Goal: Information Seeking & Learning: Learn about a topic

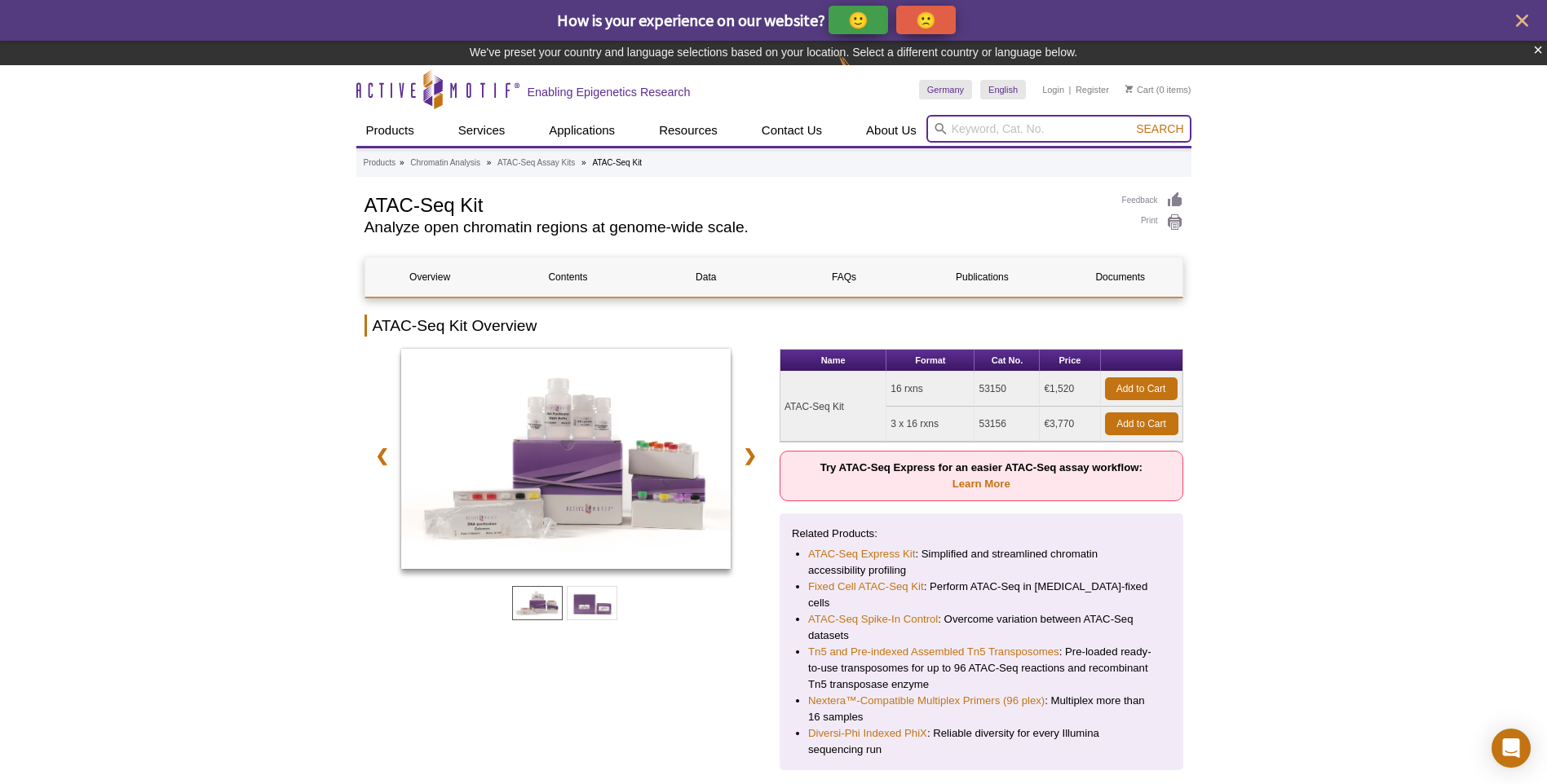
click at [987, 116] on input "search" at bounding box center [1058, 128] width 265 height 27
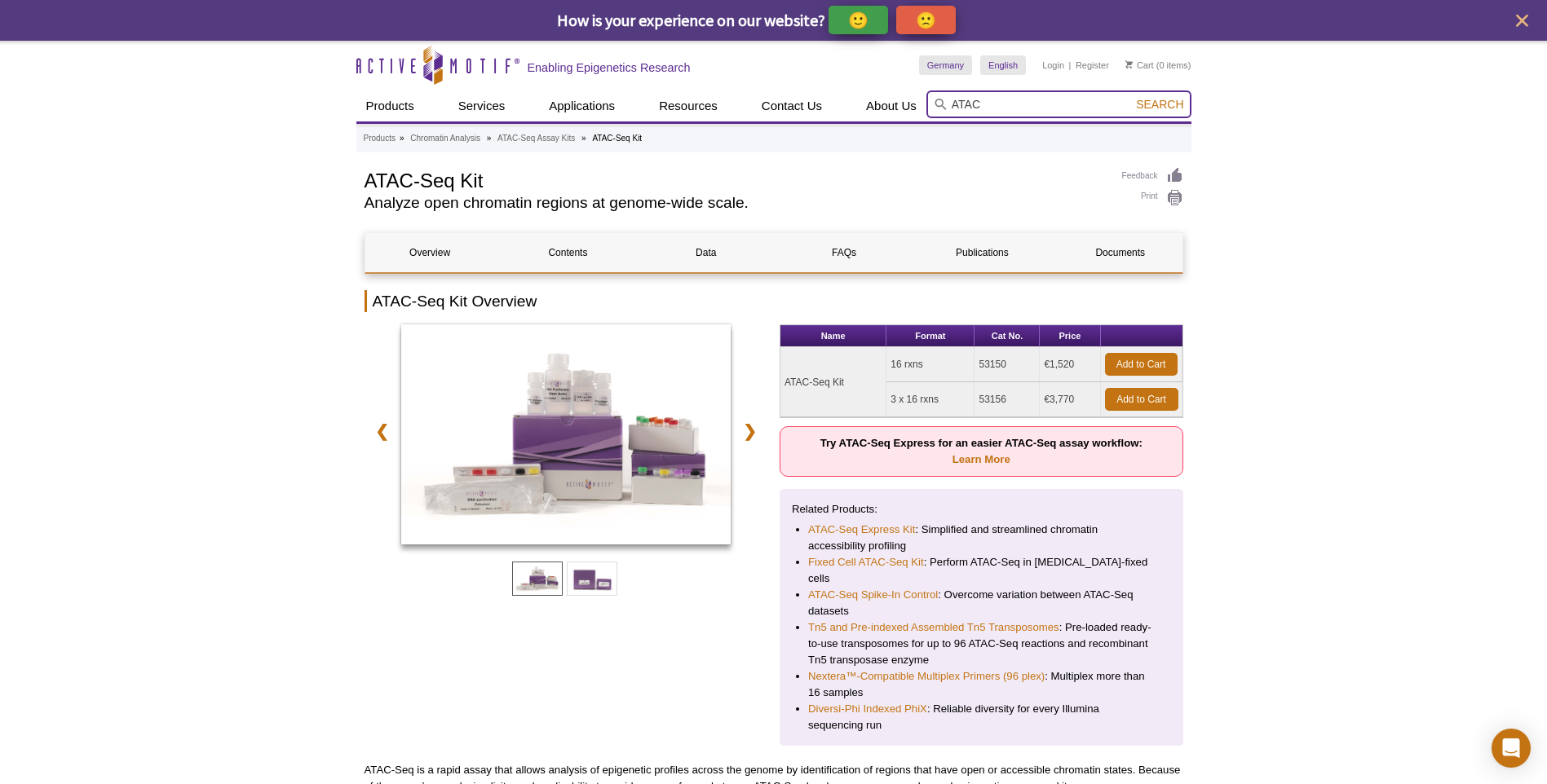
type input "ATAC"
click at [1131, 97] on button "Search" at bounding box center [1159, 105] width 57 height 15
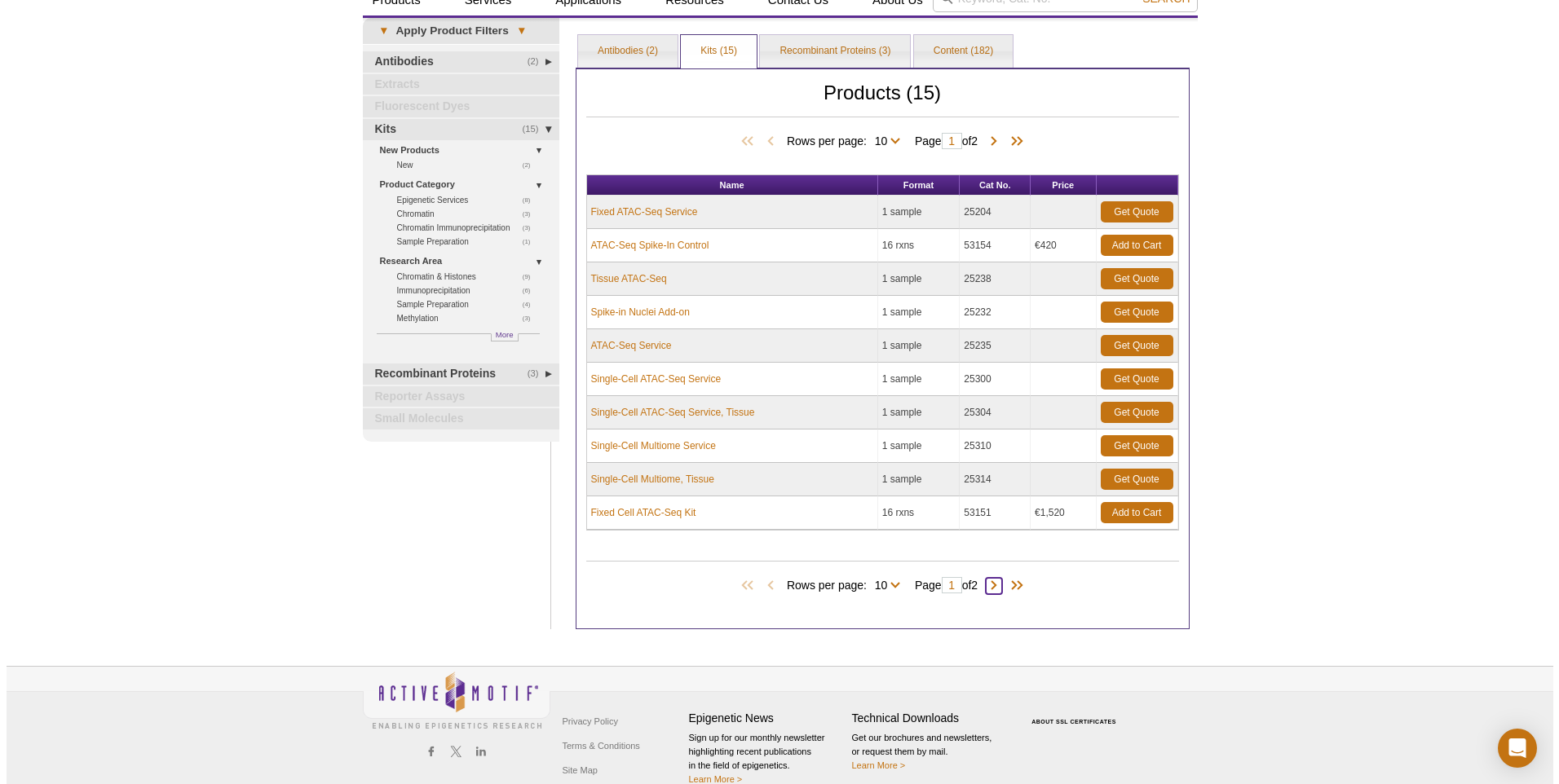
scroll to position [57, 0]
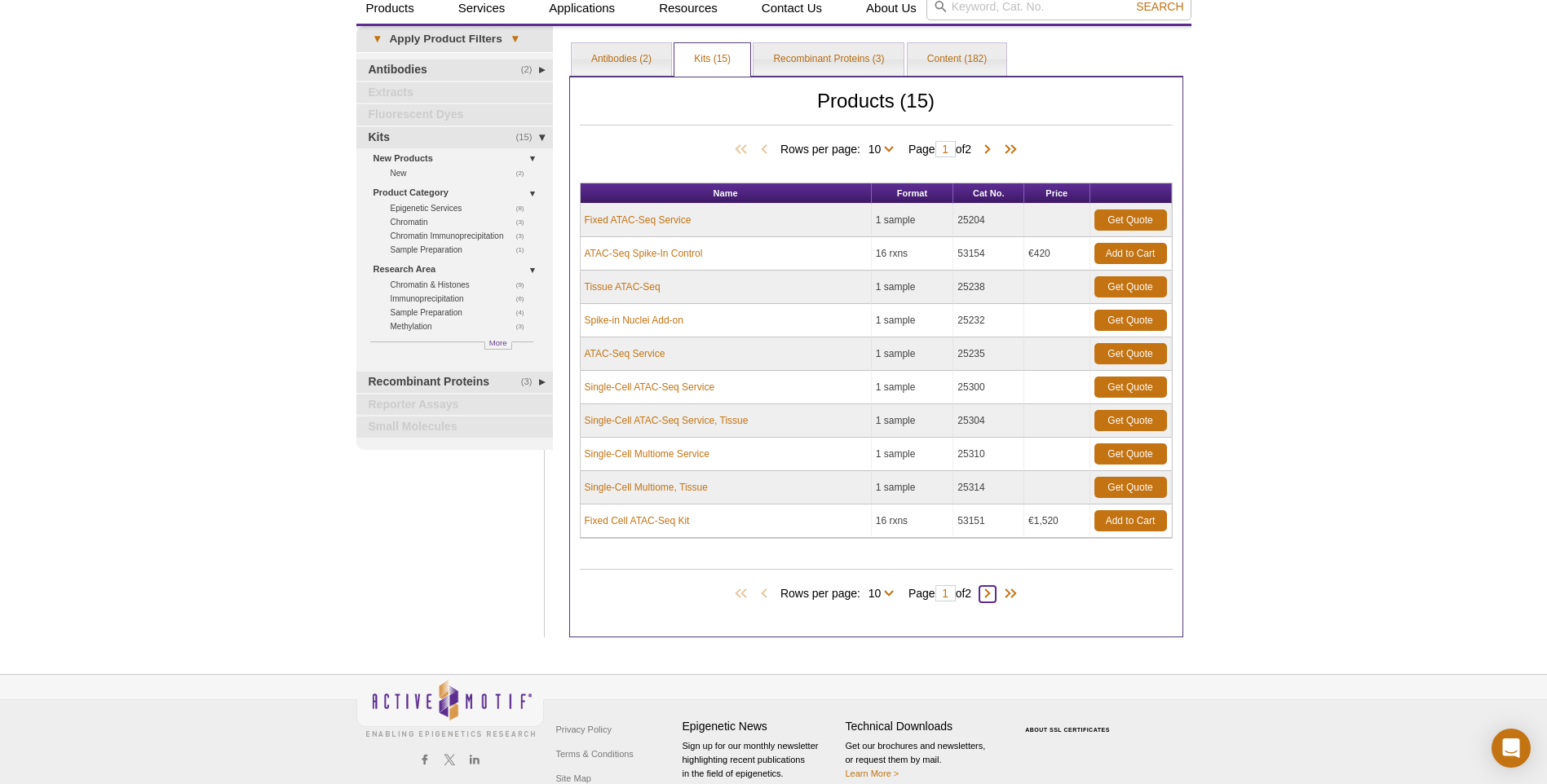
click at [987, 593] on span at bounding box center [988, 595] width 17 height 17
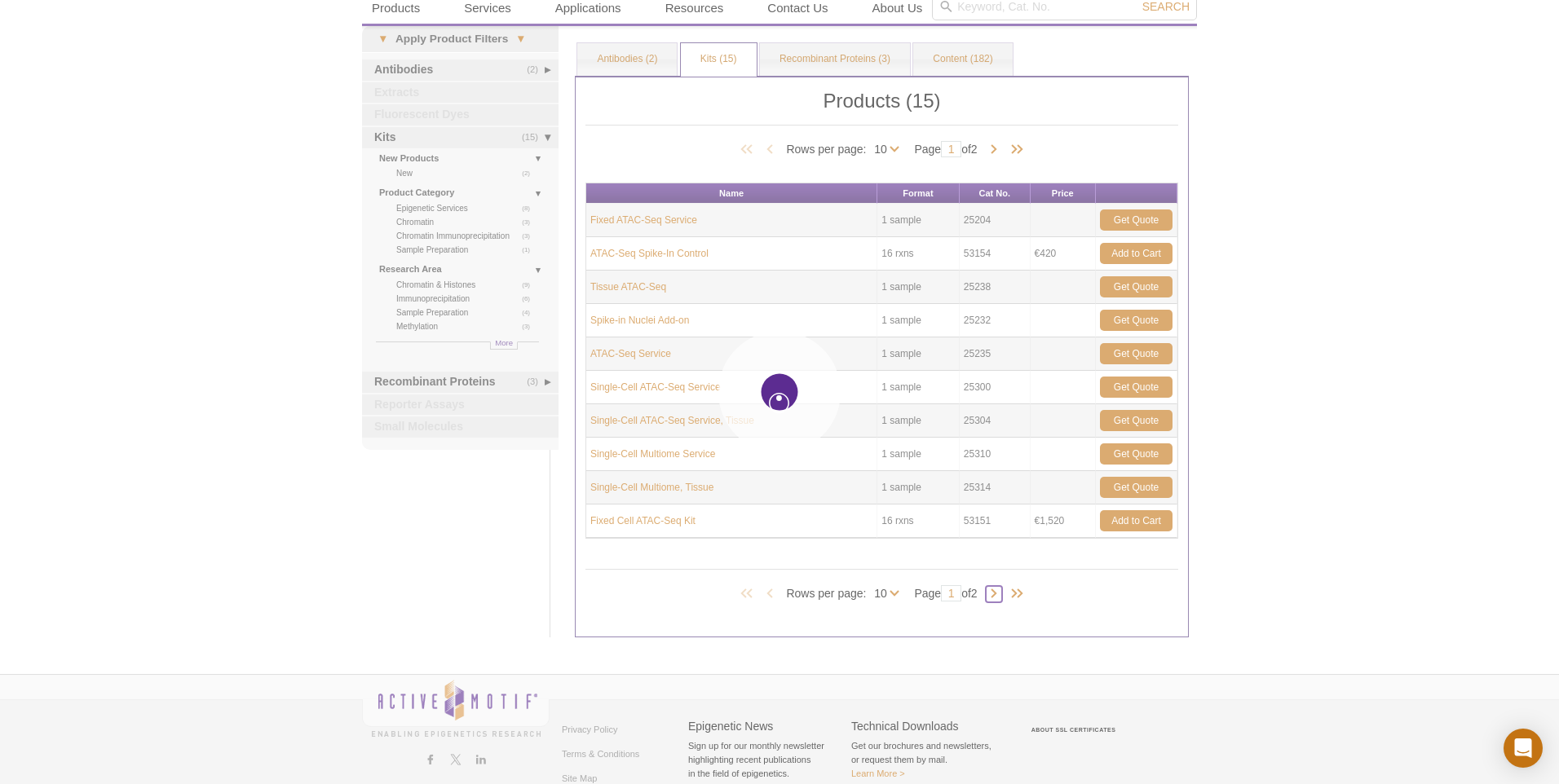
type input "2"
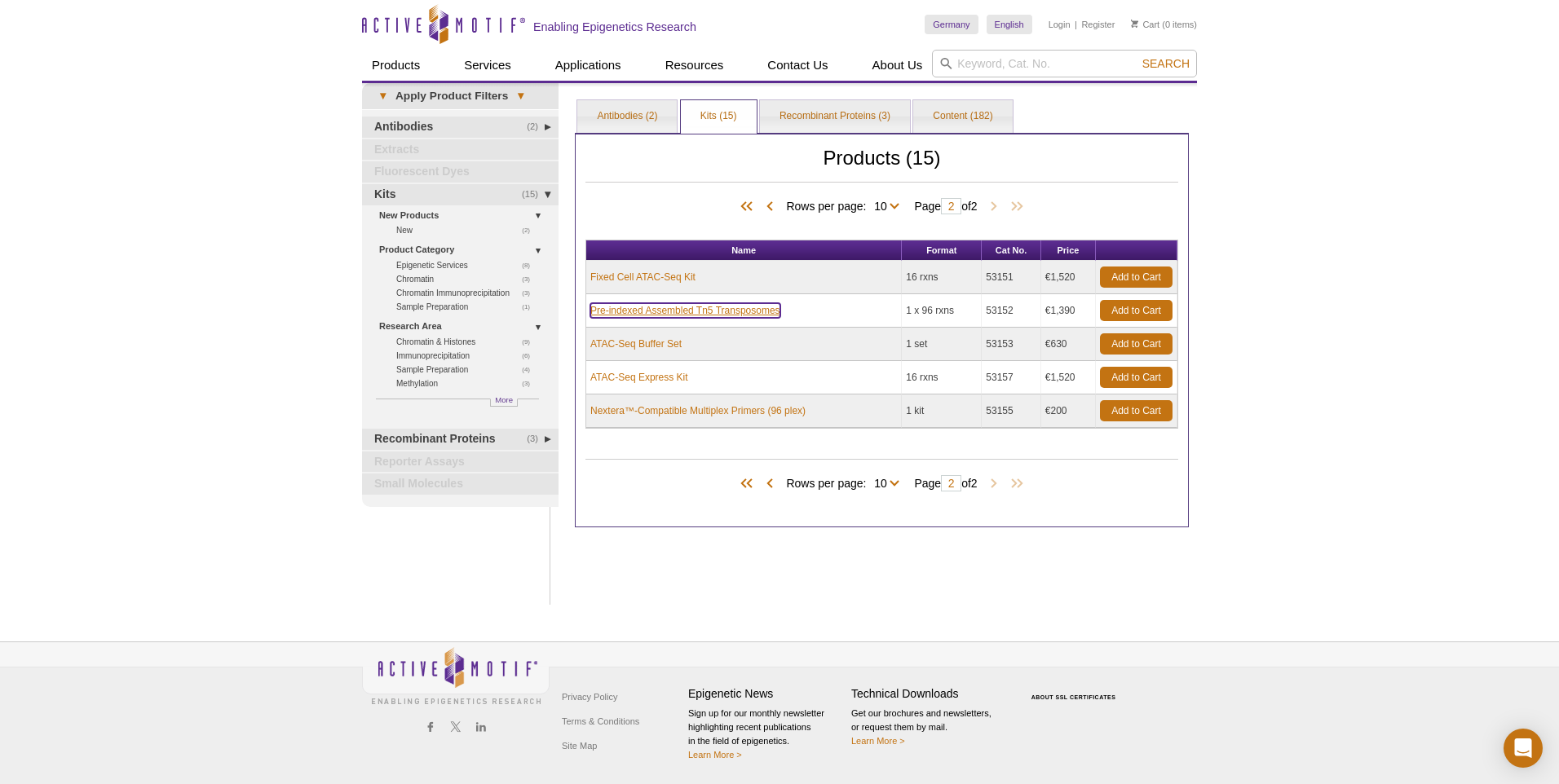
click at [743, 309] on link "Pre-indexed Assembled Tn5 Transposomes" at bounding box center [686, 311] width 190 height 15
click at [716, 306] on link "Pre-indexed Assembled Tn5 Transposomes" at bounding box center [686, 311] width 190 height 15
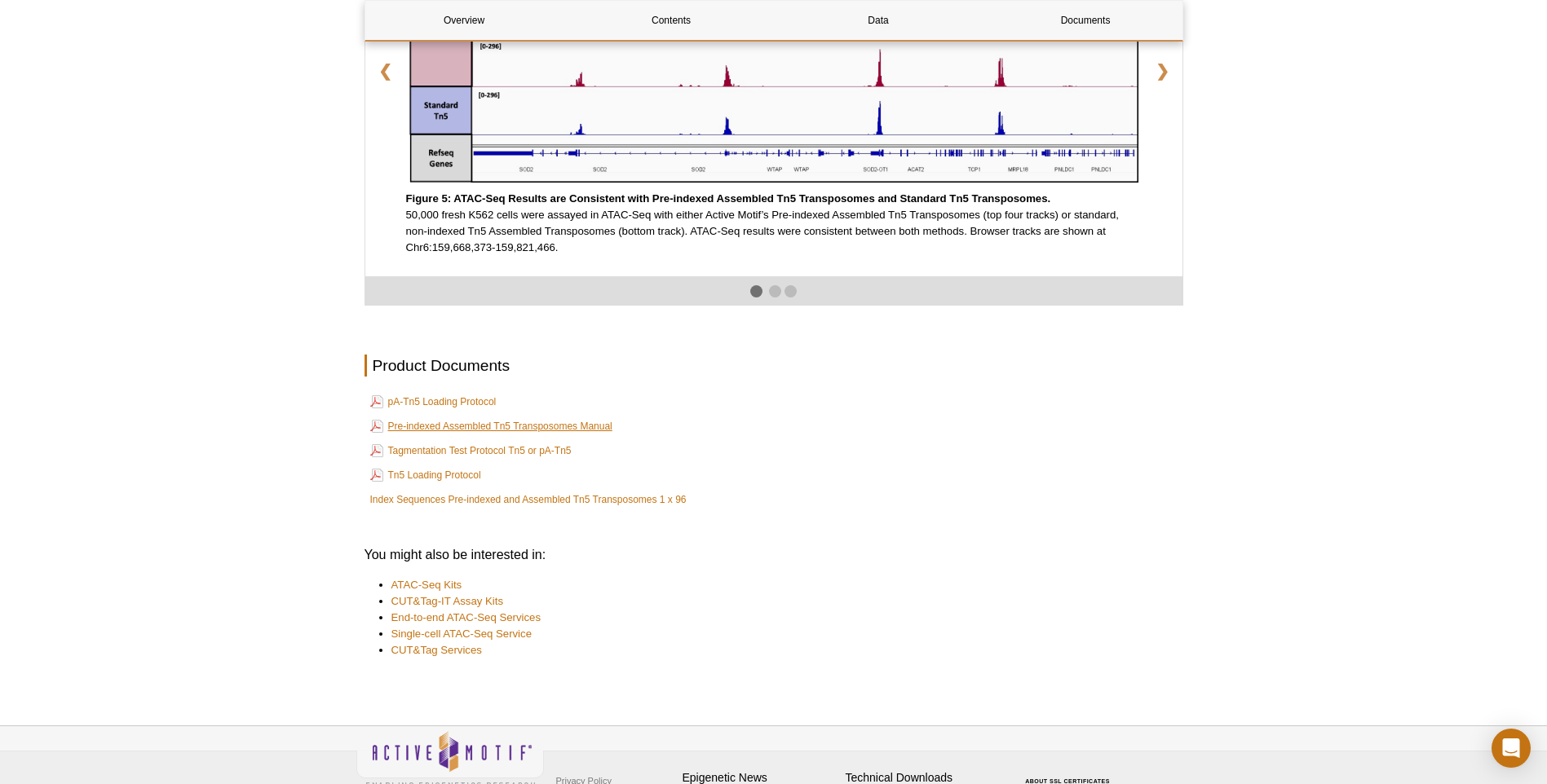
scroll to position [2768, 0]
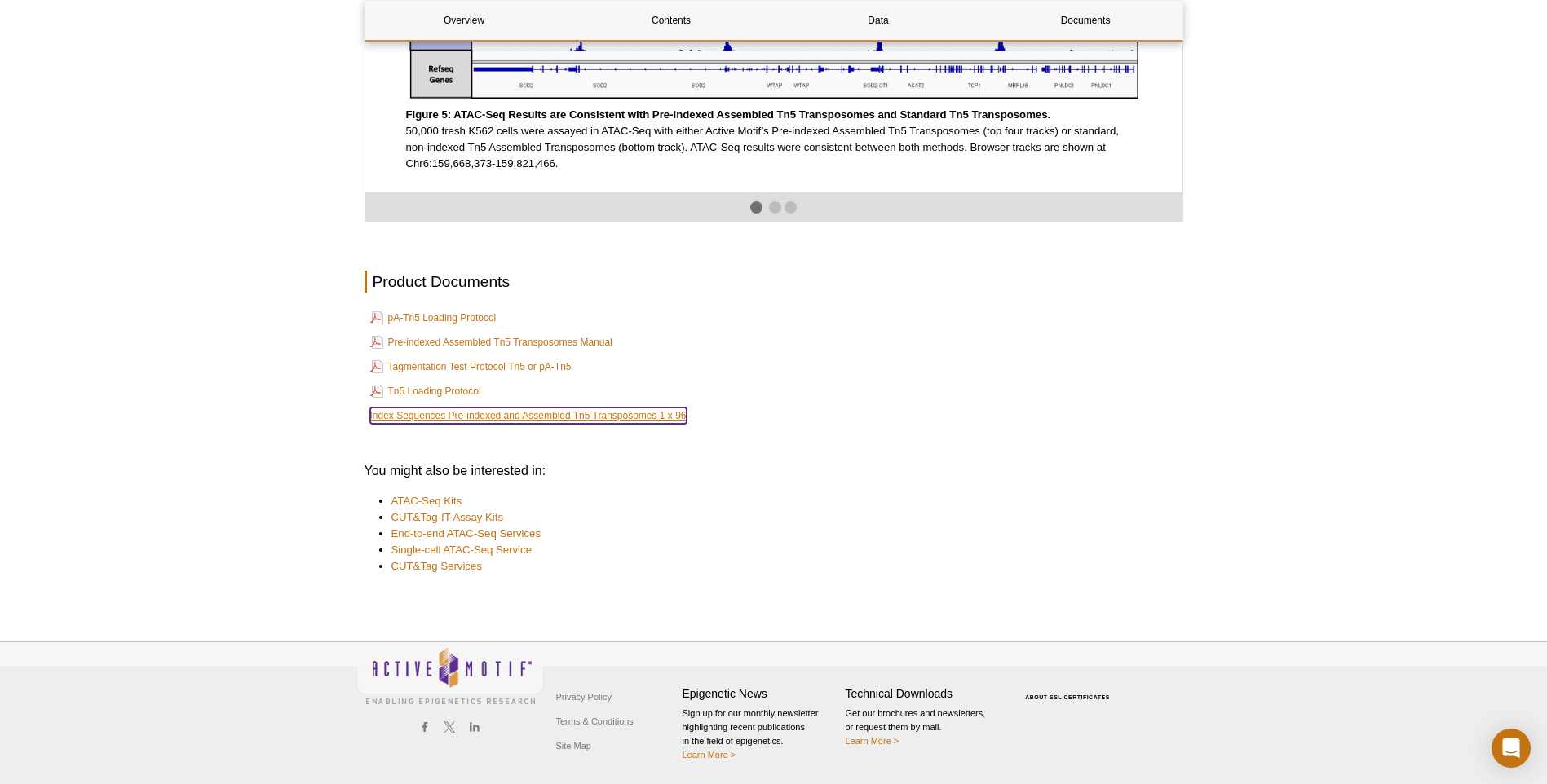
click at [503, 418] on link "Index Sequences Pre-indexed and Assembled Tn5 Transposomes 1 x 96" at bounding box center [528, 416] width 317 height 17
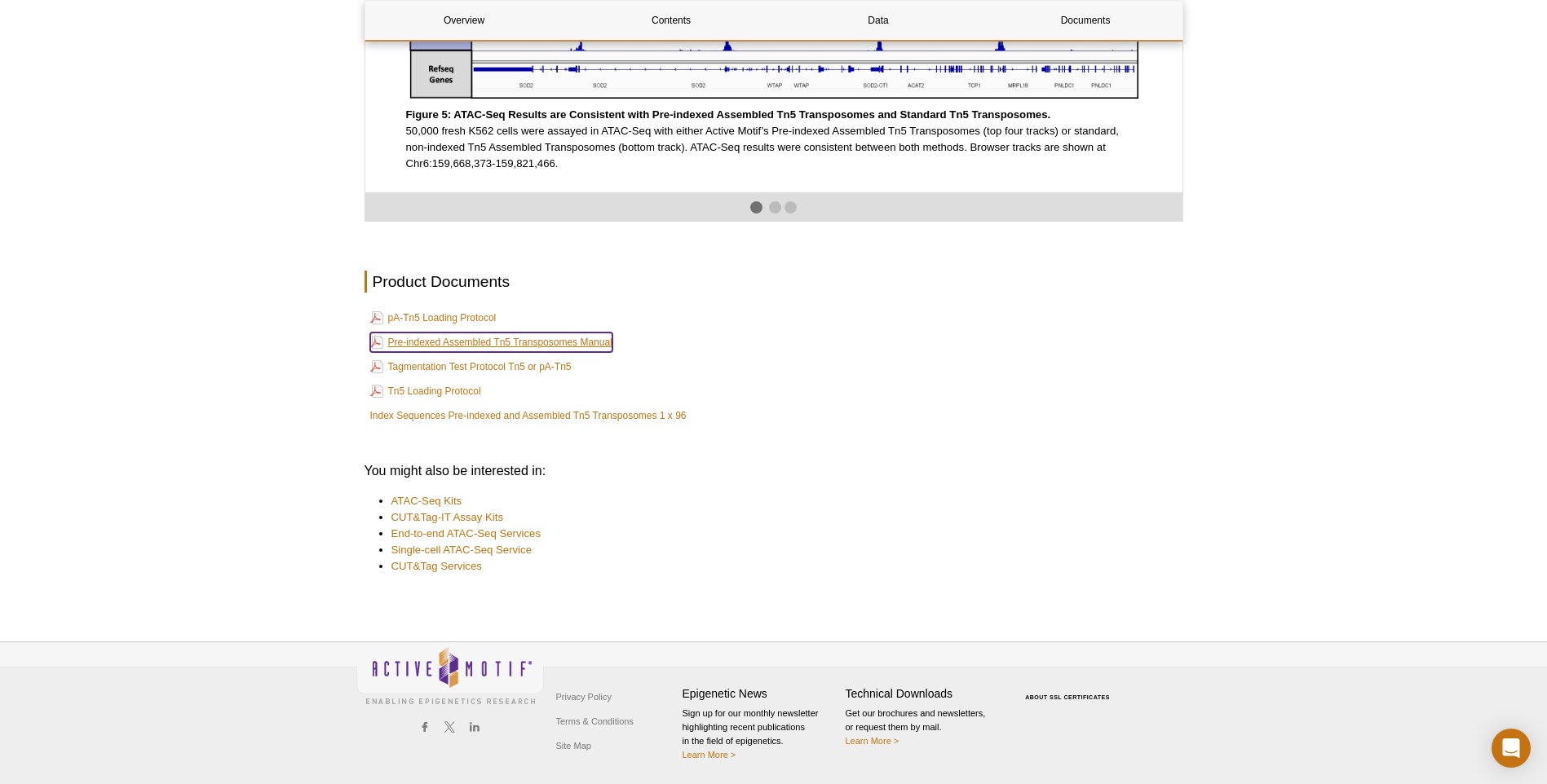
click at [460, 341] on link "Pre-indexed Assembled Tn5 Transposomes Manual" at bounding box center [491, 342] width 242 height 20
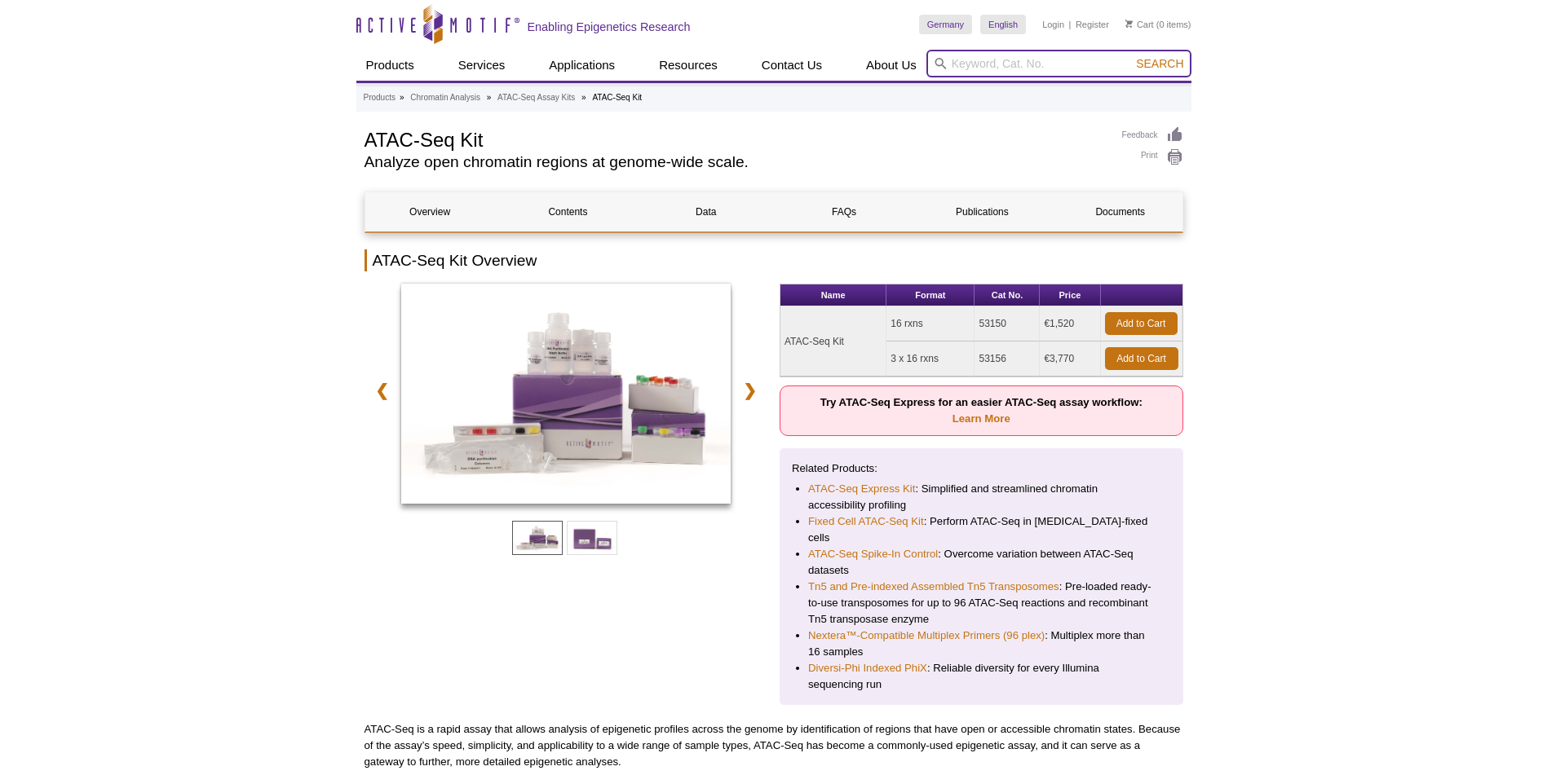
click at [1031, 72] on input "search" at bounding box center [1058, 63] width 265 height 27
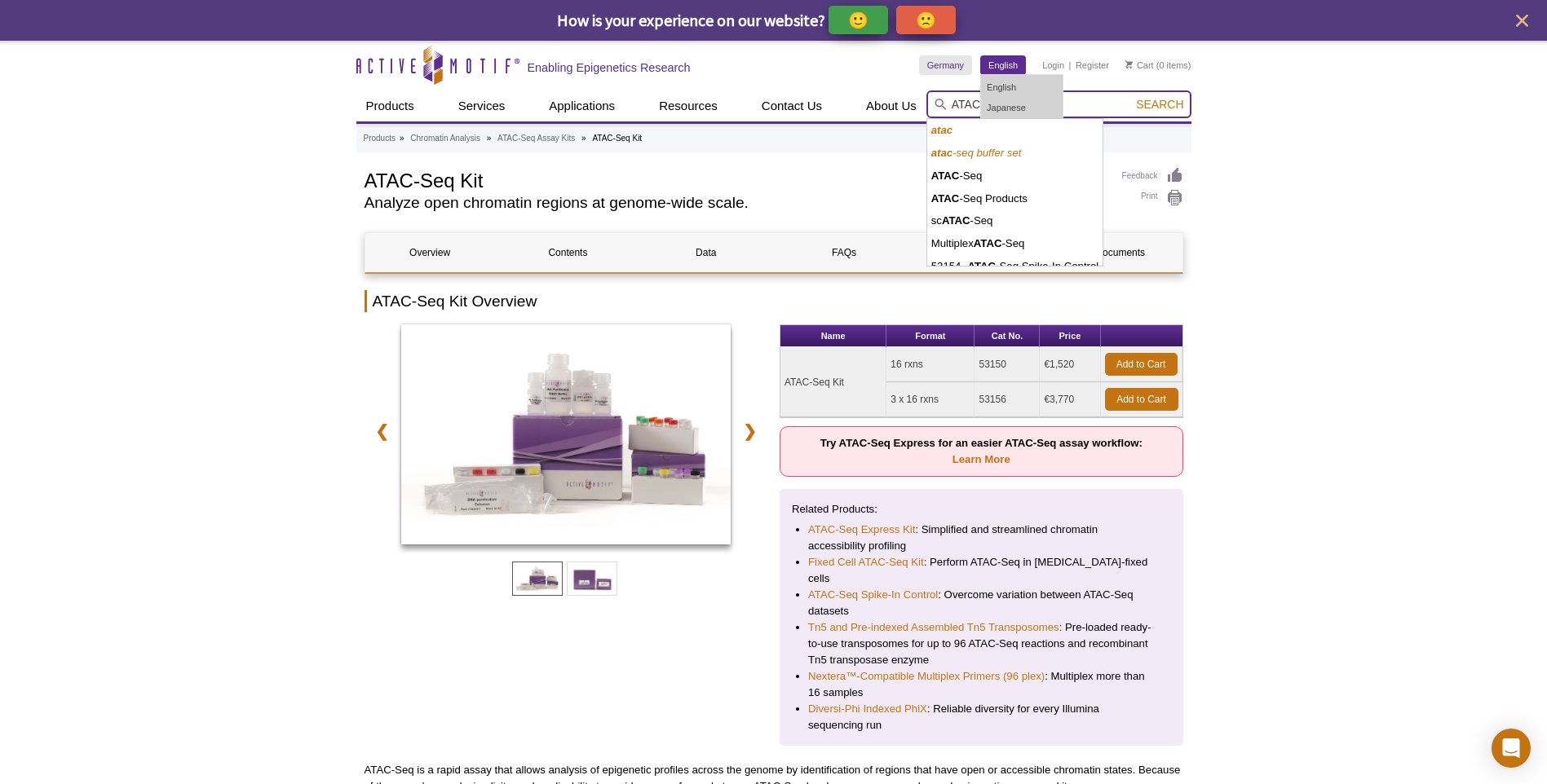
click at [1131, 97] on button "Search" at bounding box center [1159, 105] width 57 height 15
click at [1010, 130] on li "atac" at bounding box center [1014, 130] width 175 height 22
type input "atac"
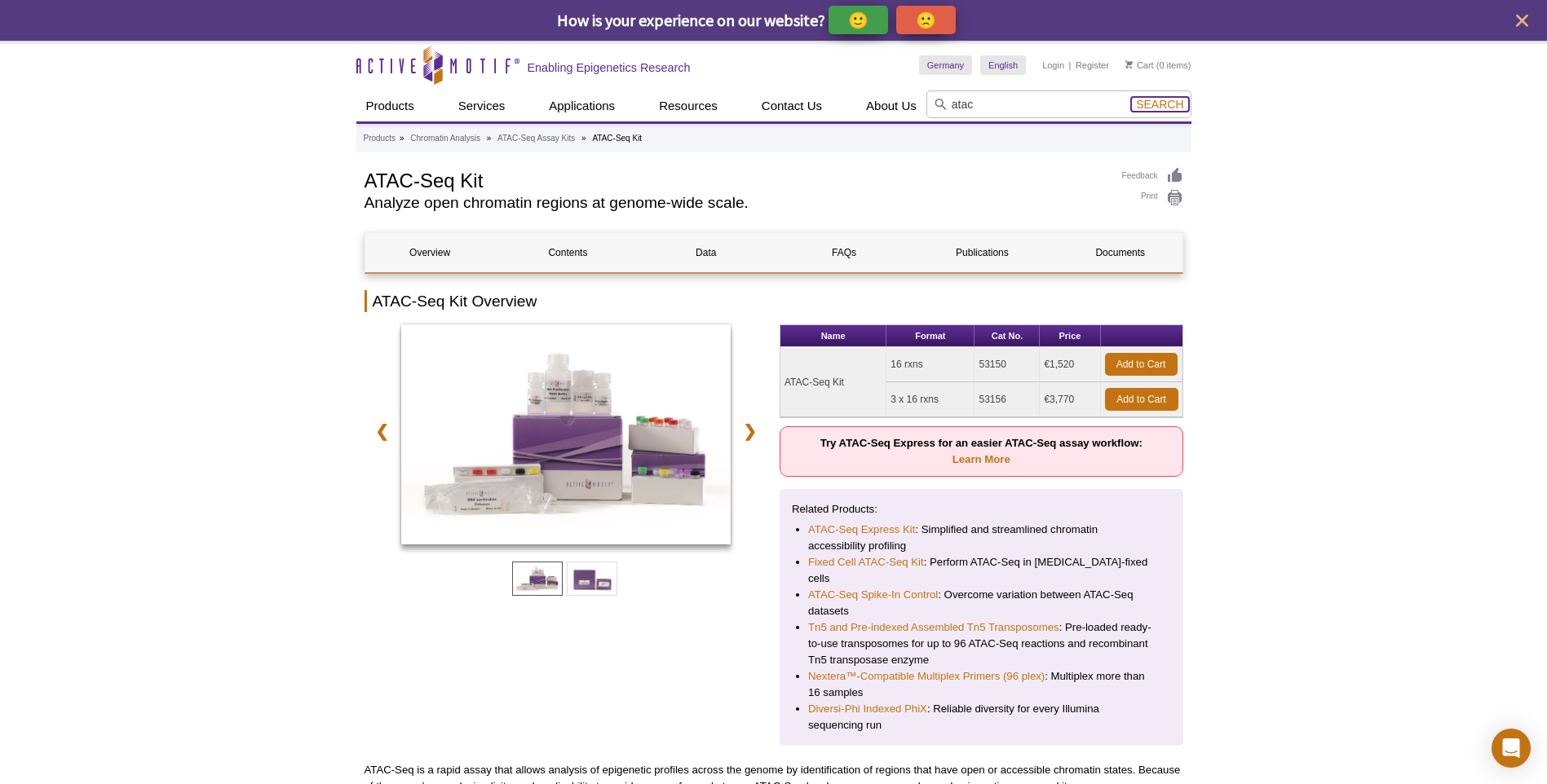
click at [1169, 102] on span "Search" at bounding box center [1159, 105] width 47 height 13
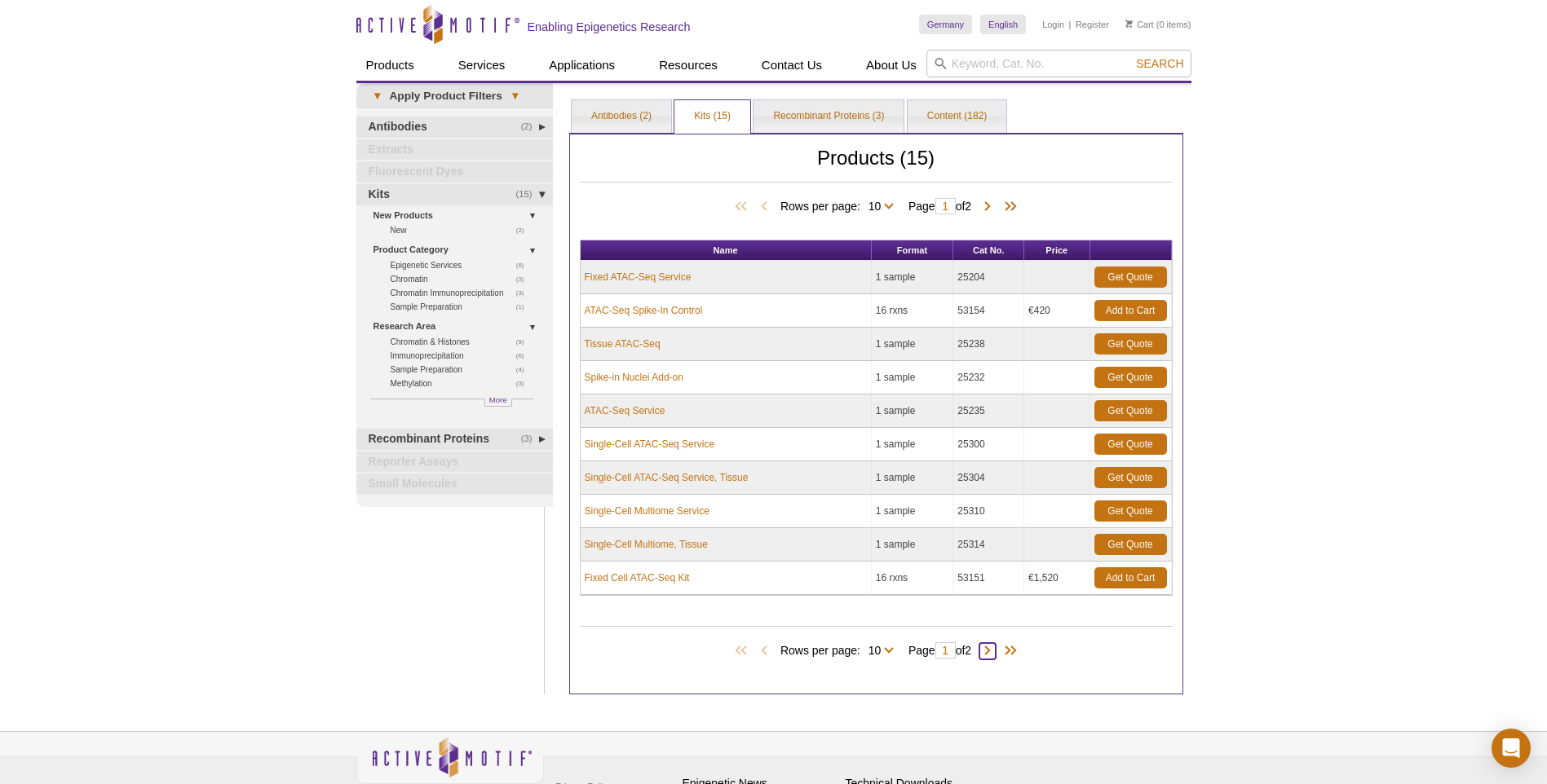
click at [990, 647] on span at bounding box center [988, 651] width 17 height 17
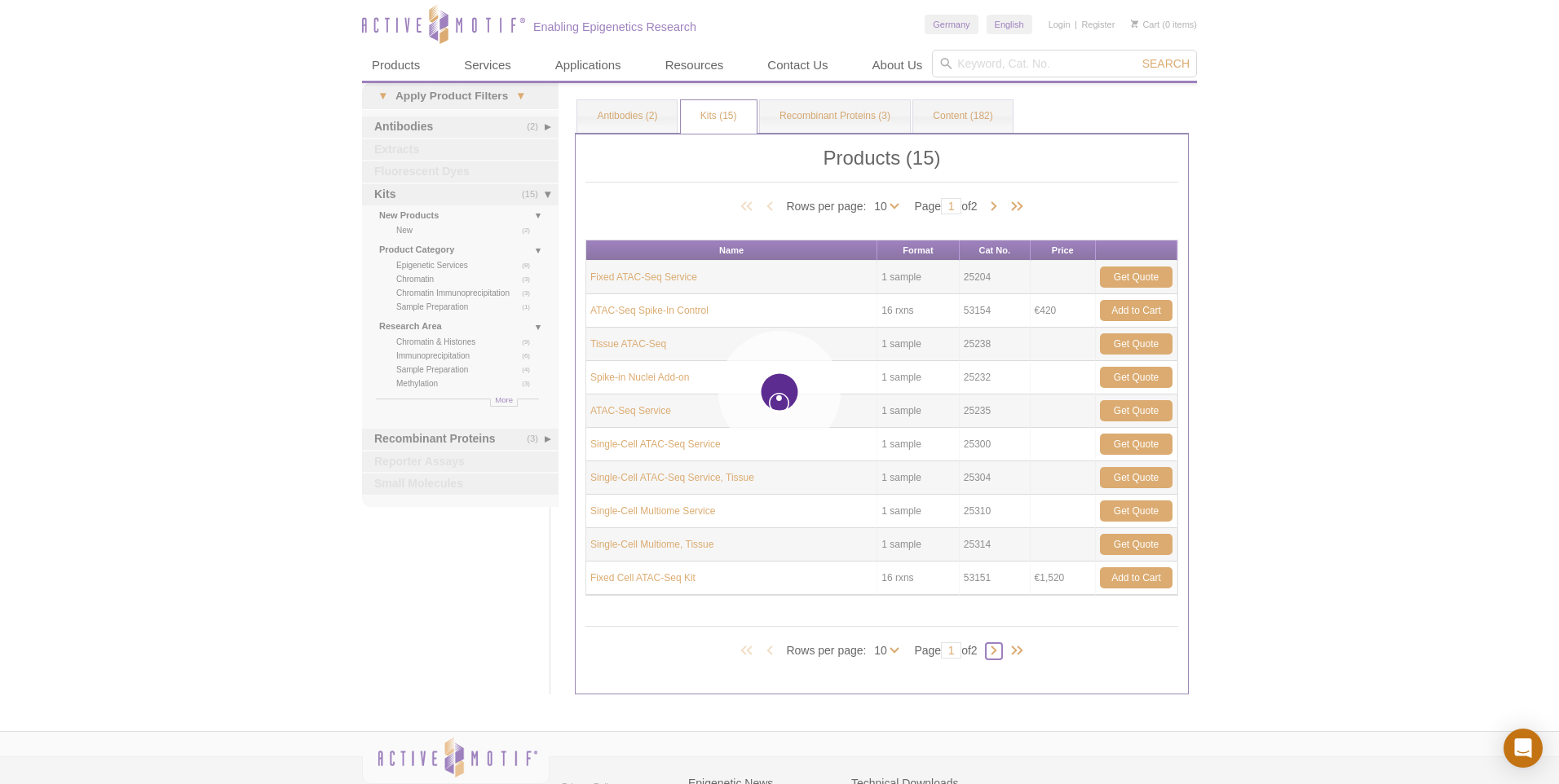
type input "2"
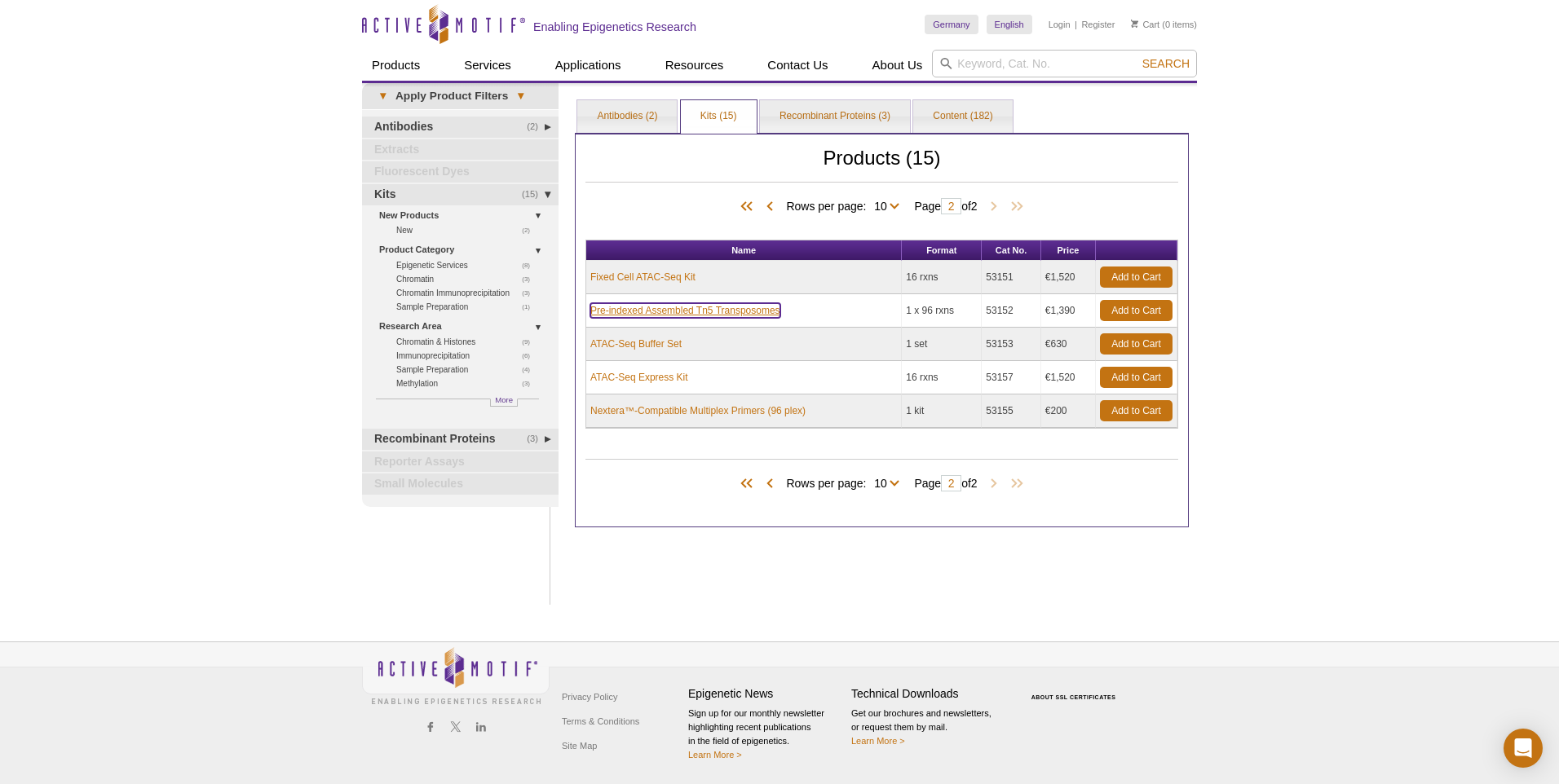
click at [713, 316] on link "Pre-indexed Assembled Tn5 Transposomes" at bounding box center [686, 311] width 190 height 15
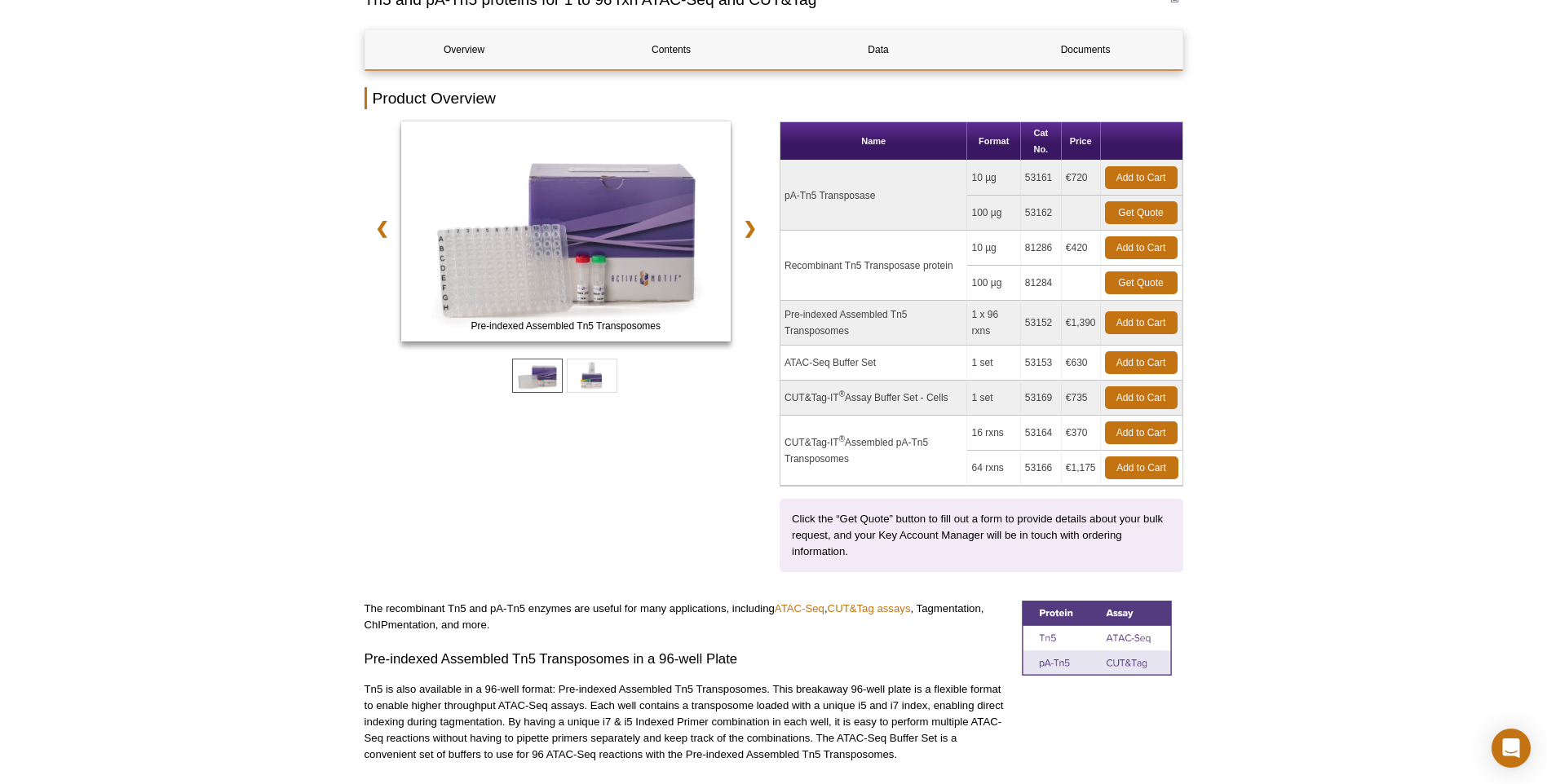
scroll to position [163, 0]
click at [856, 316] on td "Pre-indexed Assembled Tn5 Transposomes" at bounding box center [873, 322] width 187 height 45
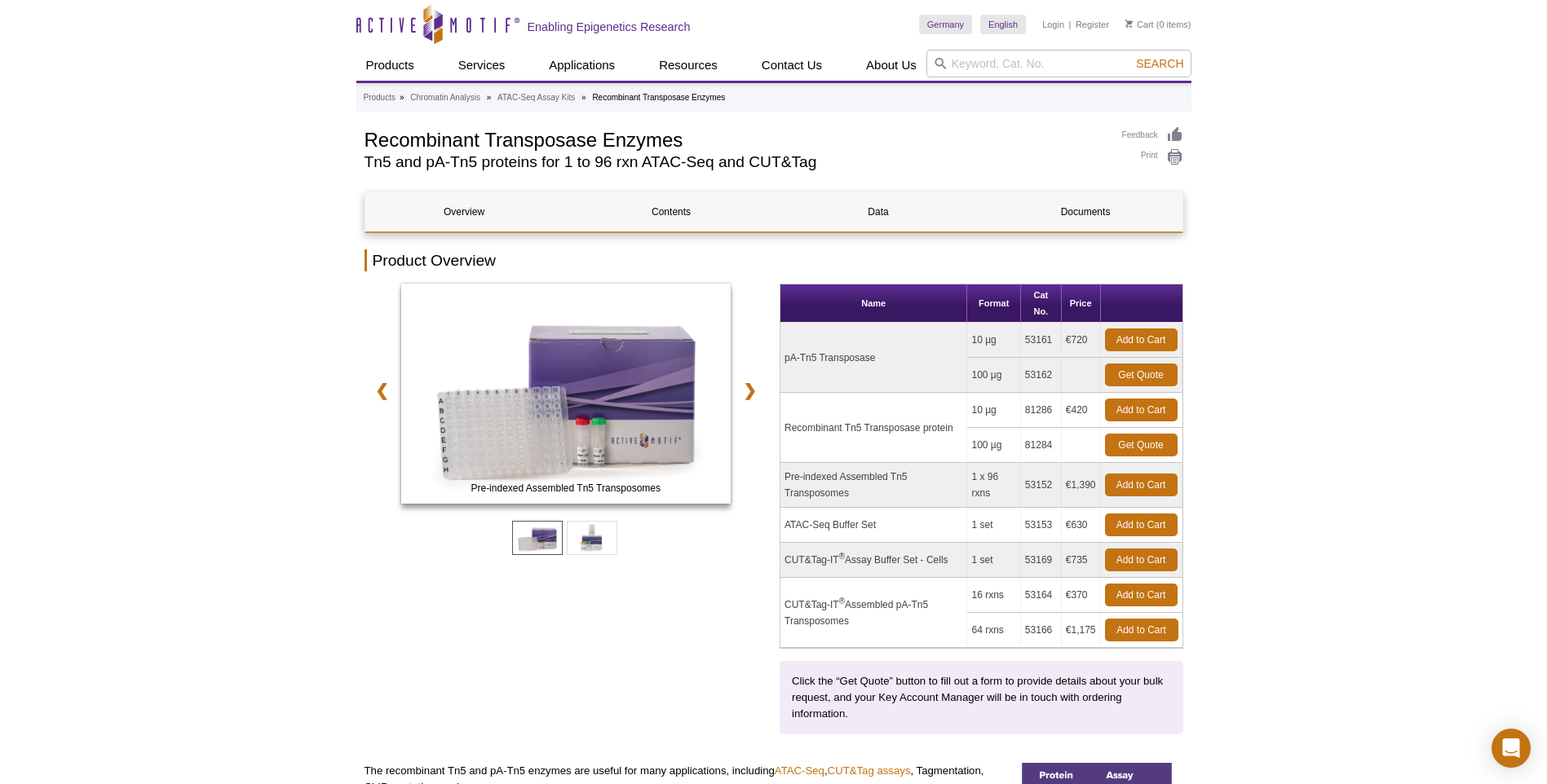
scroll to position [81, 0]
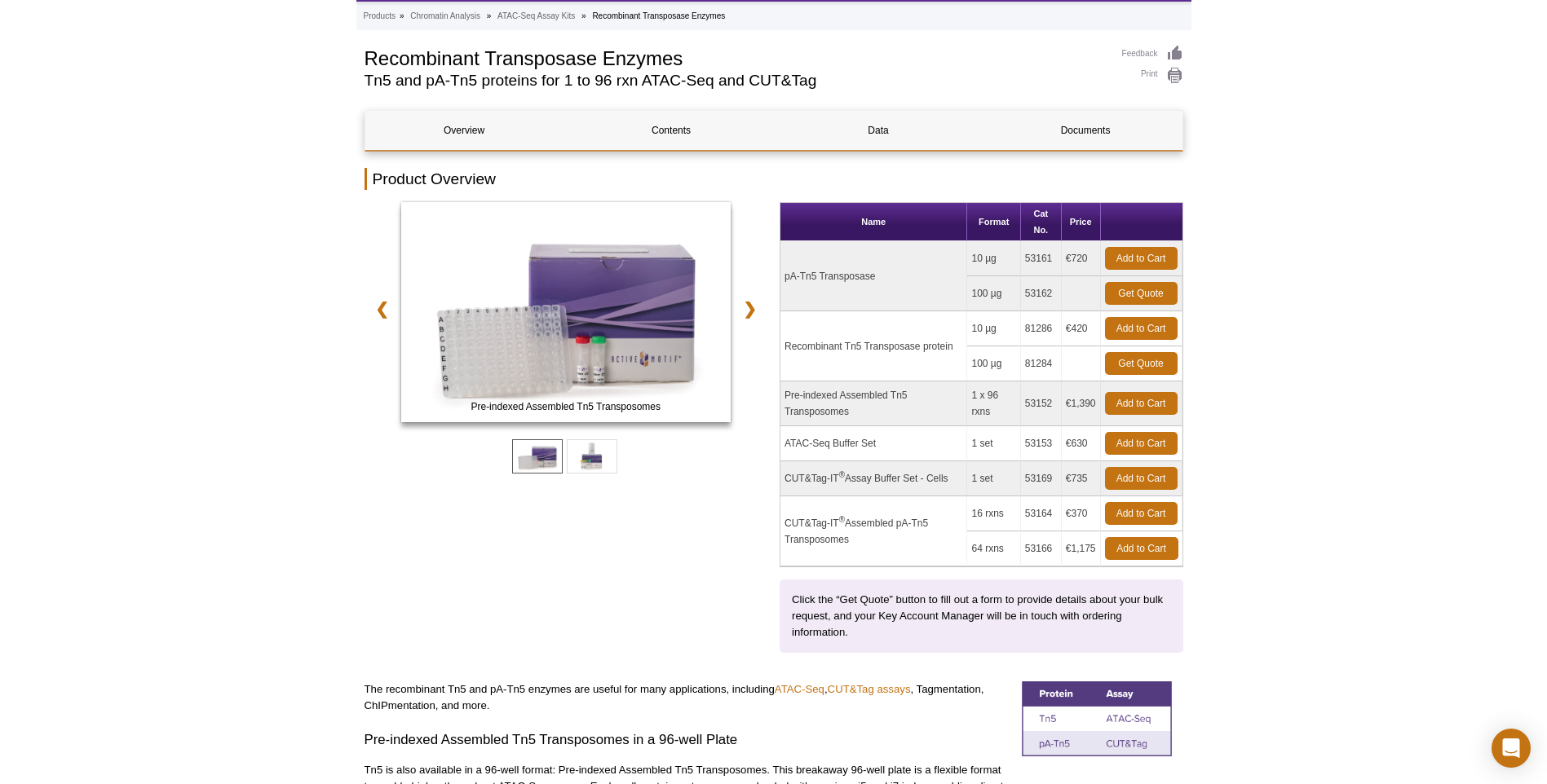
click at [1003, 422] on td "1 x 96 rxns" at bounding box center [994, 404] width 53 height 45
click at [867, 390] on td "Pre-indexed Assembled Tn5 Transposomes" at bounding box center [873, 404] width 187 height 45
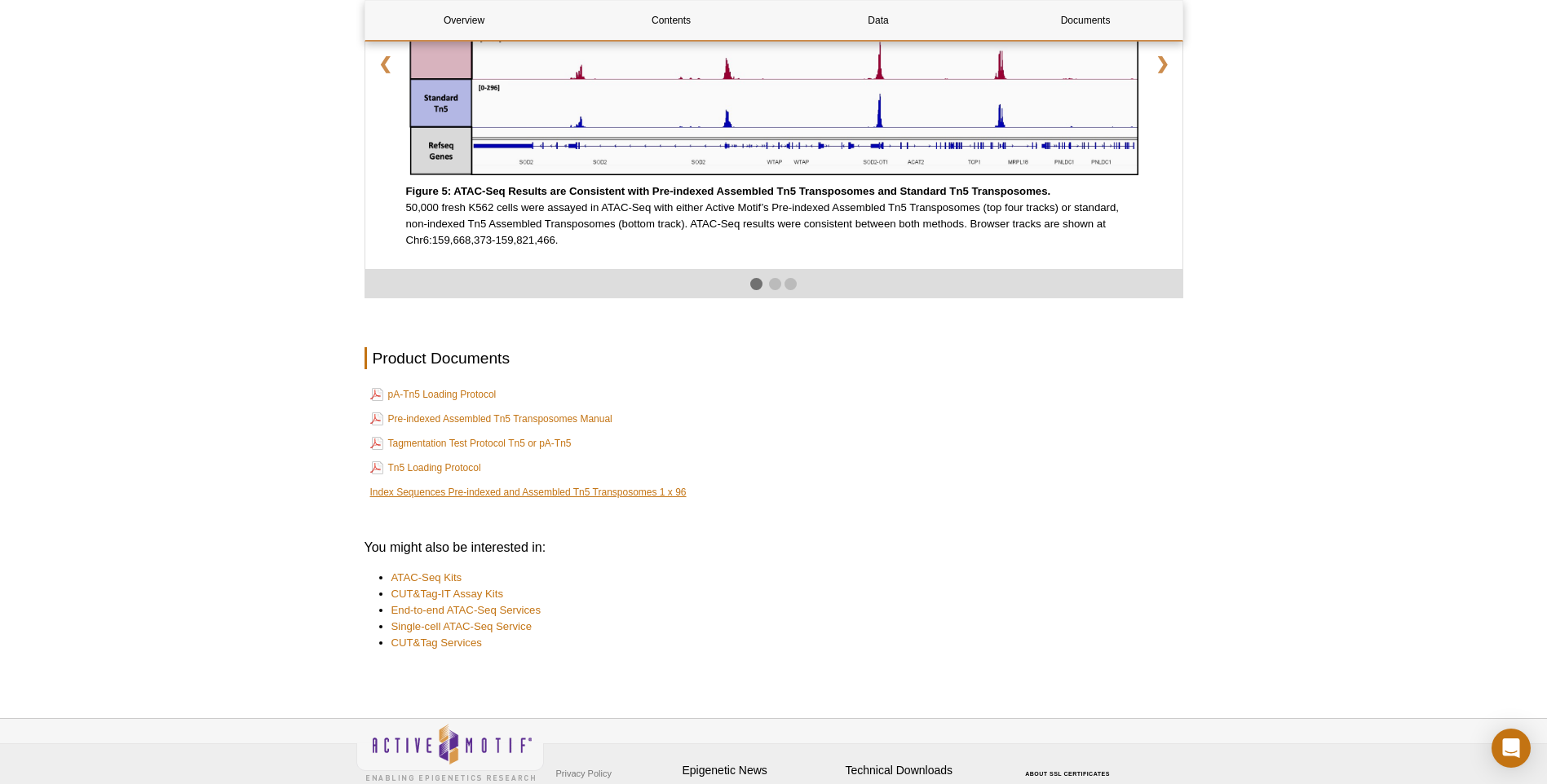
scroll to position [2690, 0]
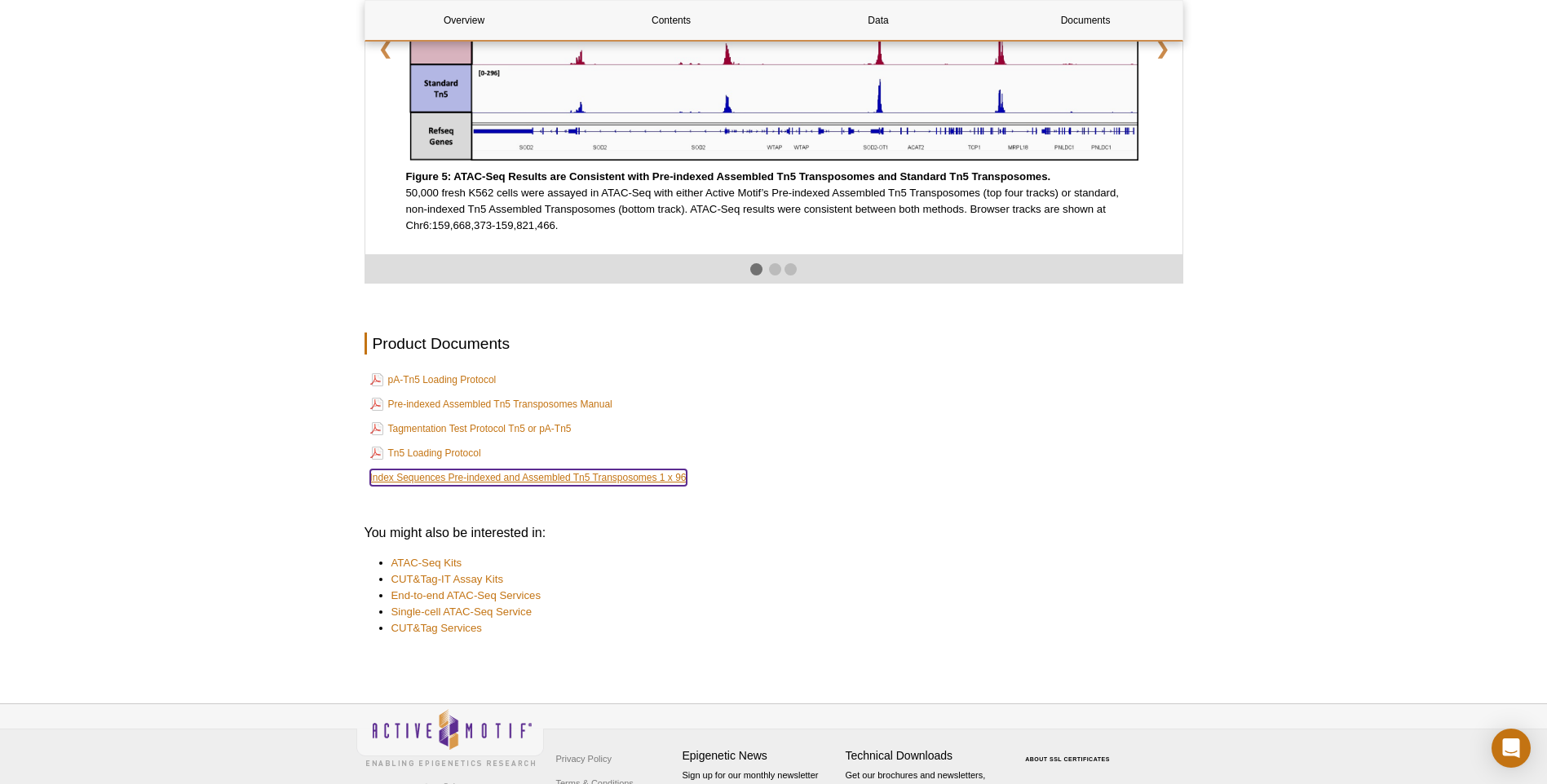
click at [469, 486] on link "Index Sequences Pre-indexed and Assembled Tn5 Transposomes 1 x 96" at bounding box center [528, 478] width 317 height 17
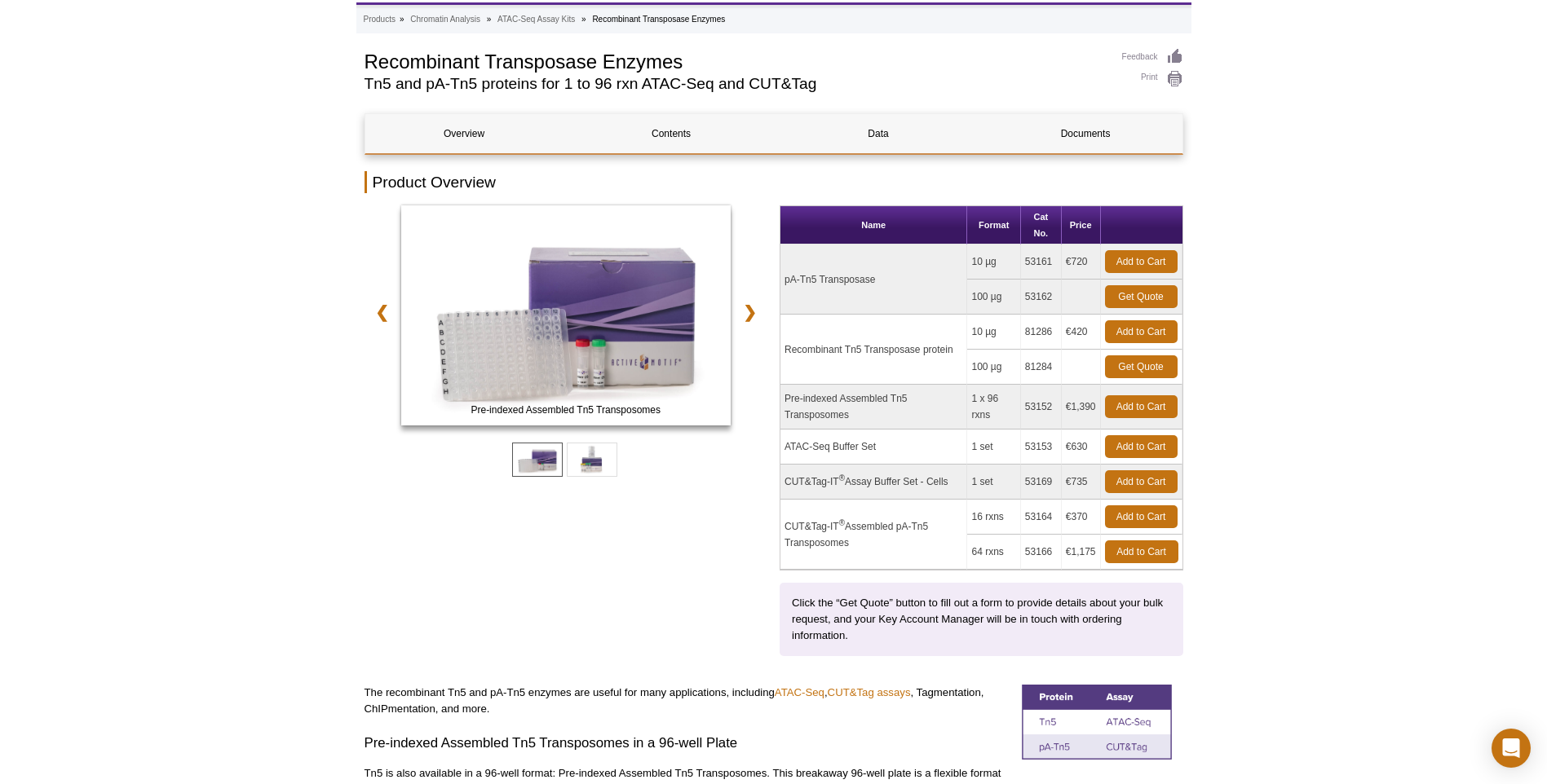
scroll to position [0, 0]
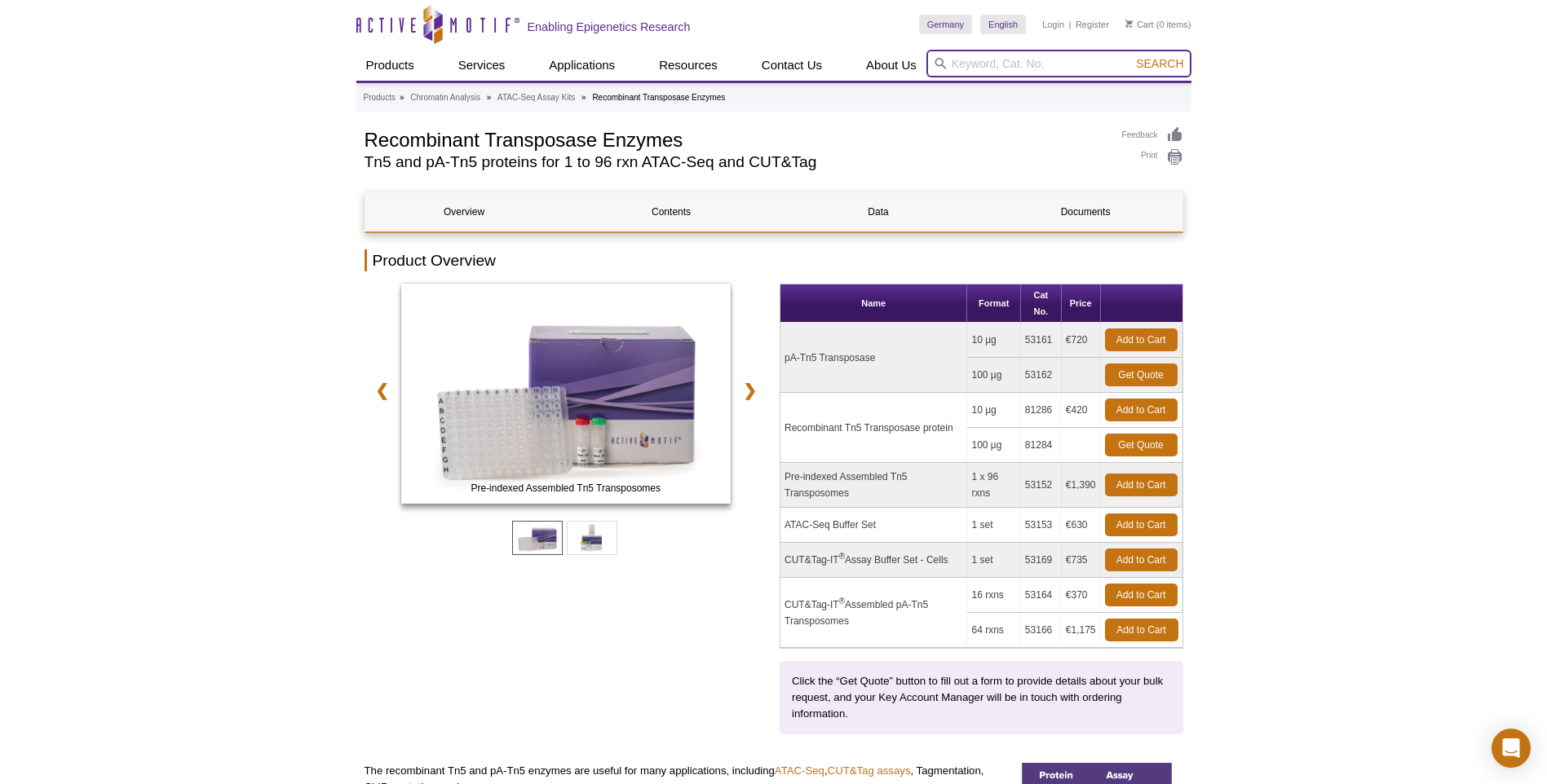
click at [973, 57] on input "search" at bounding box center [1058, 63] width 265 height 27
click at [970, 62] on input "search" at bounding box center [1058, 63] width 265 height 27
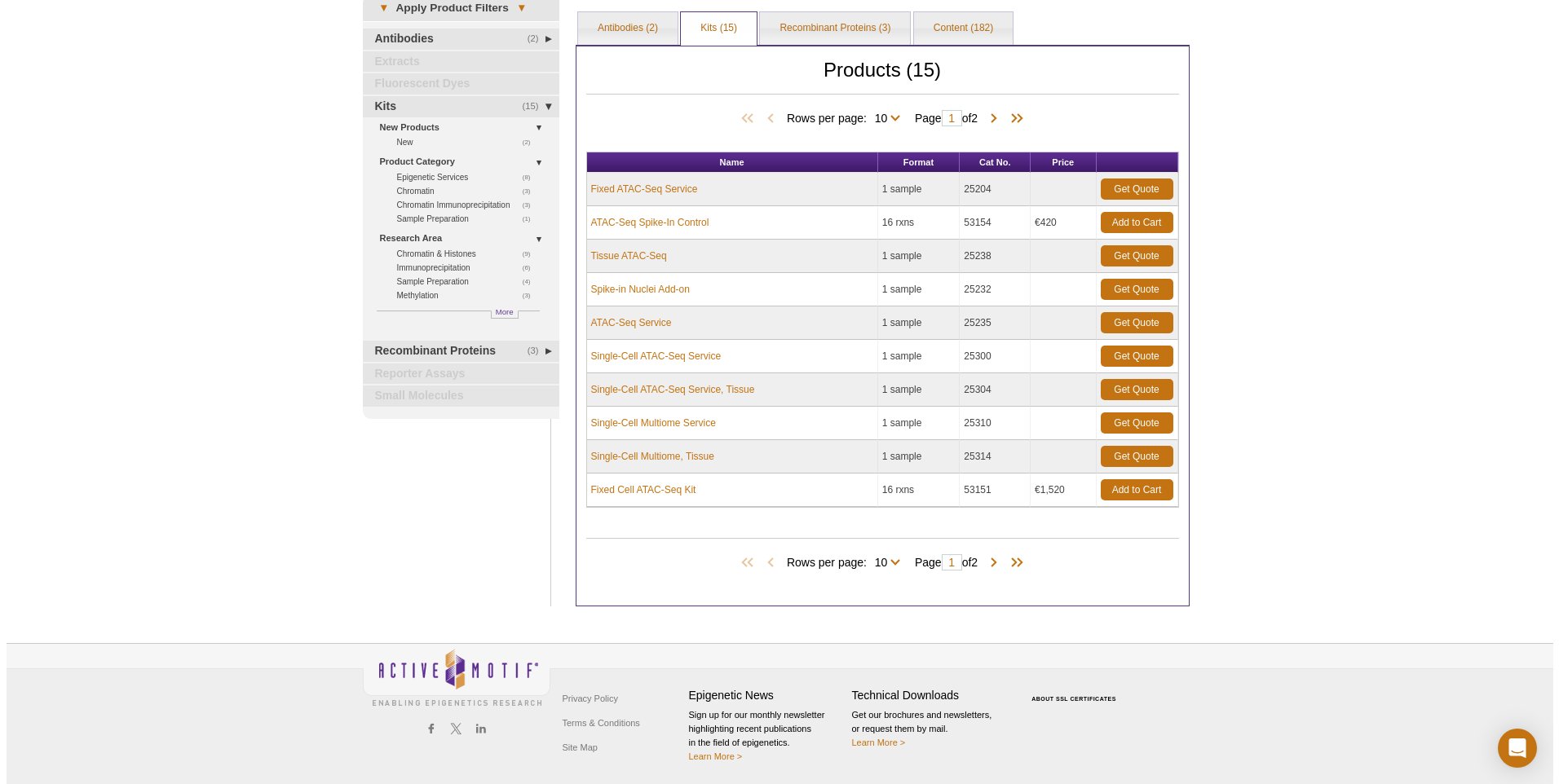
scroll to position [91, 0]
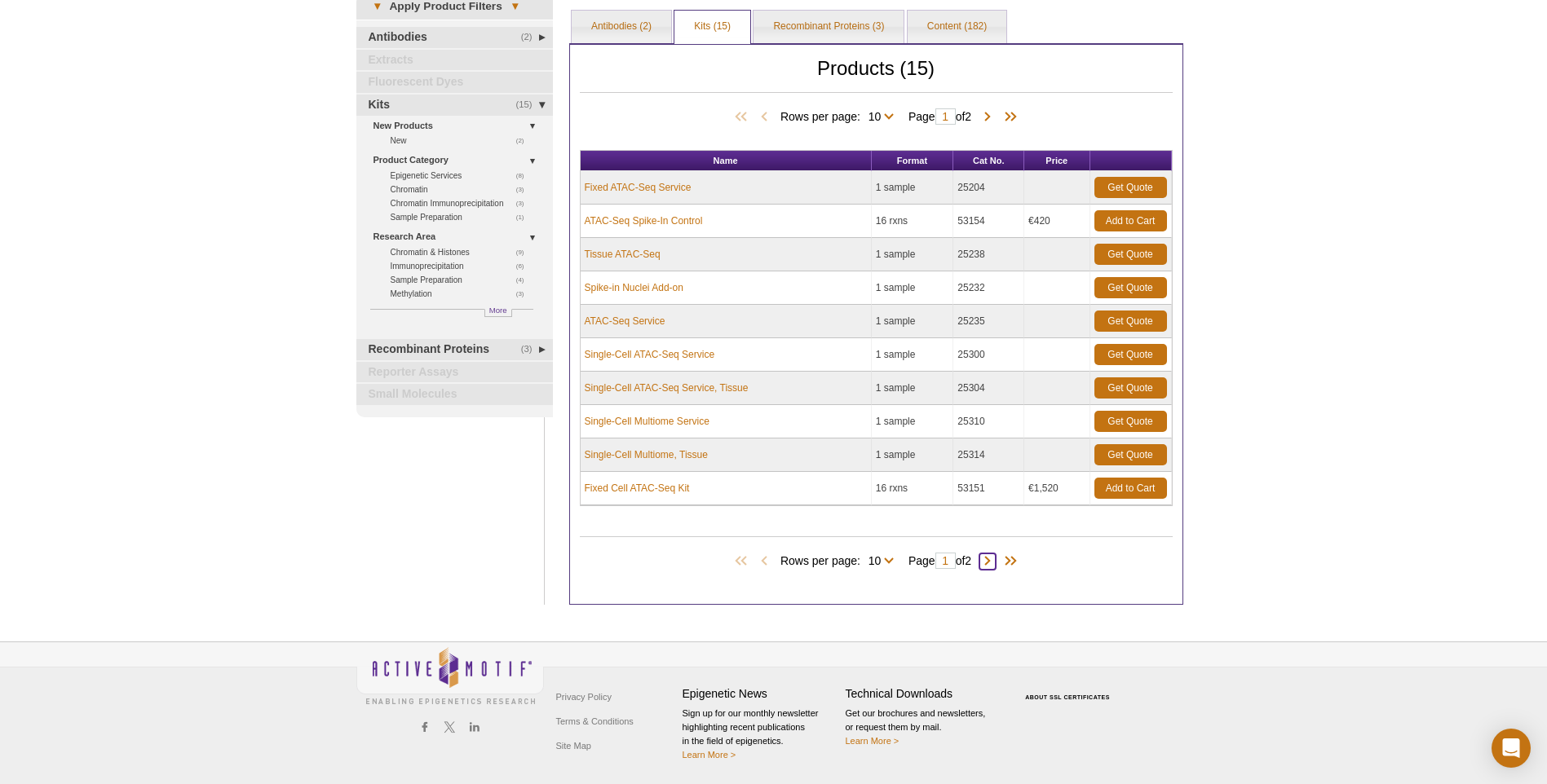
click at [995, 565] on span at bounding box center [988, 561] width 17 height 17
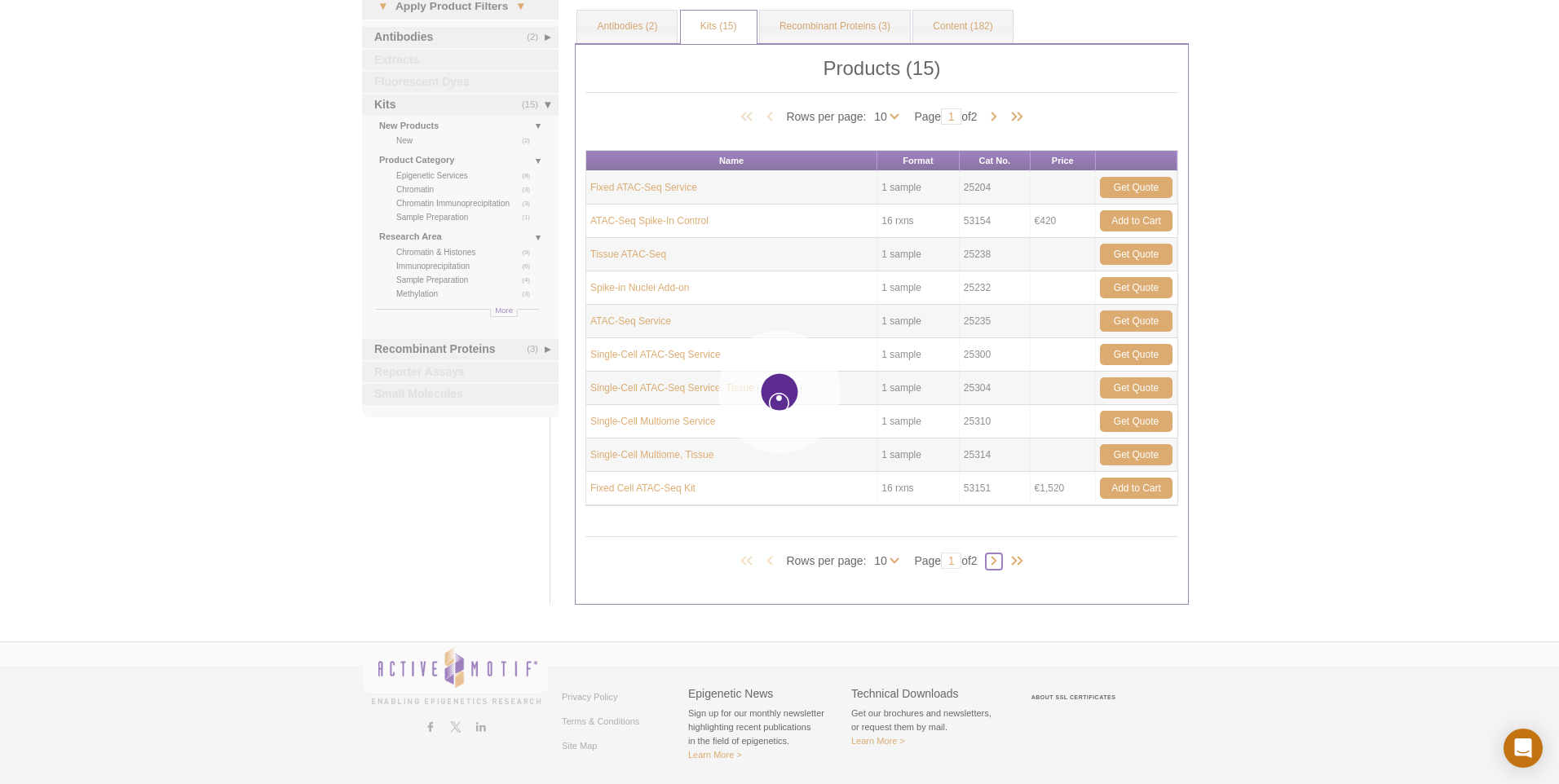
type input "2"
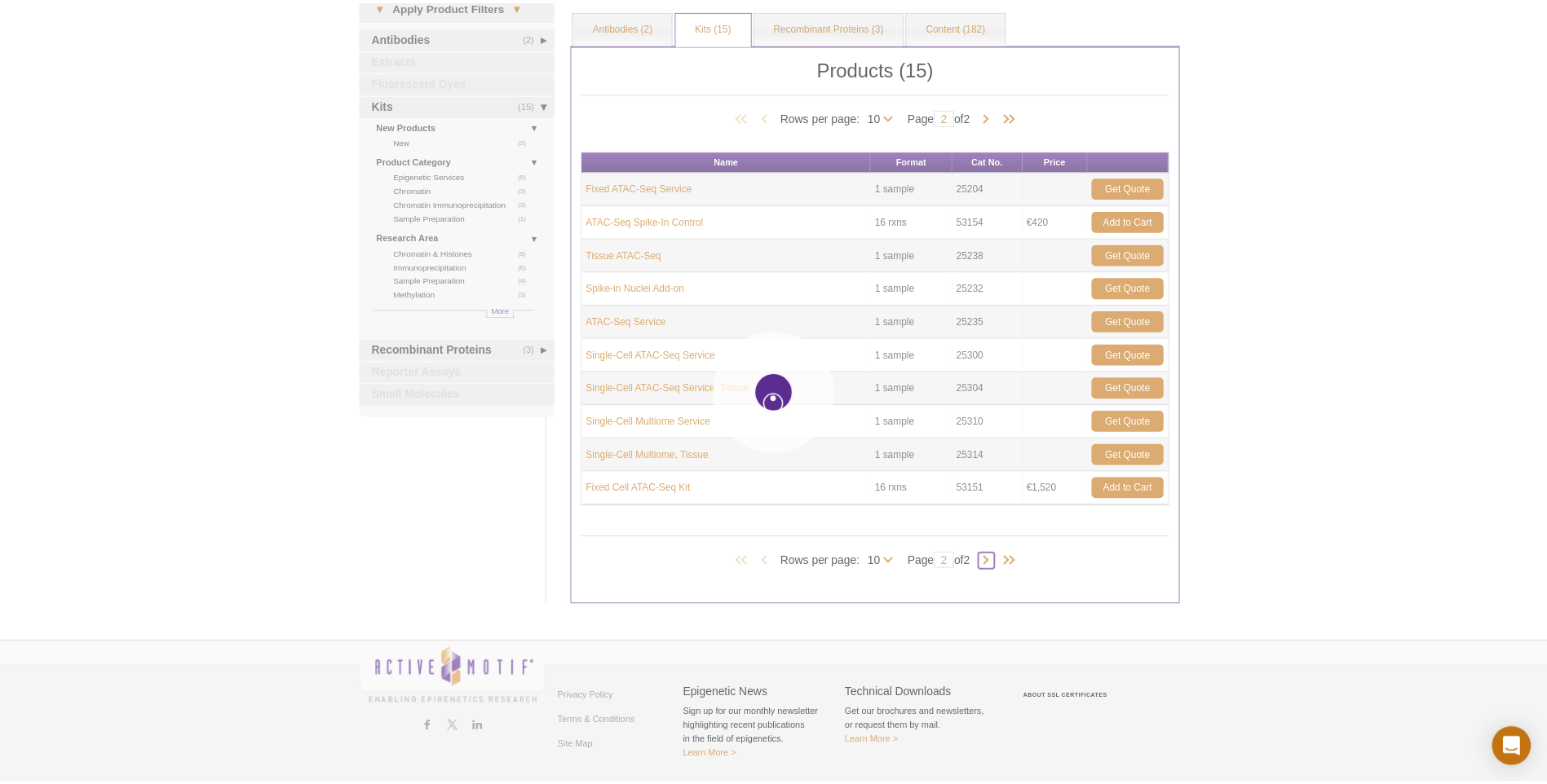
scroll to position [0, 0]
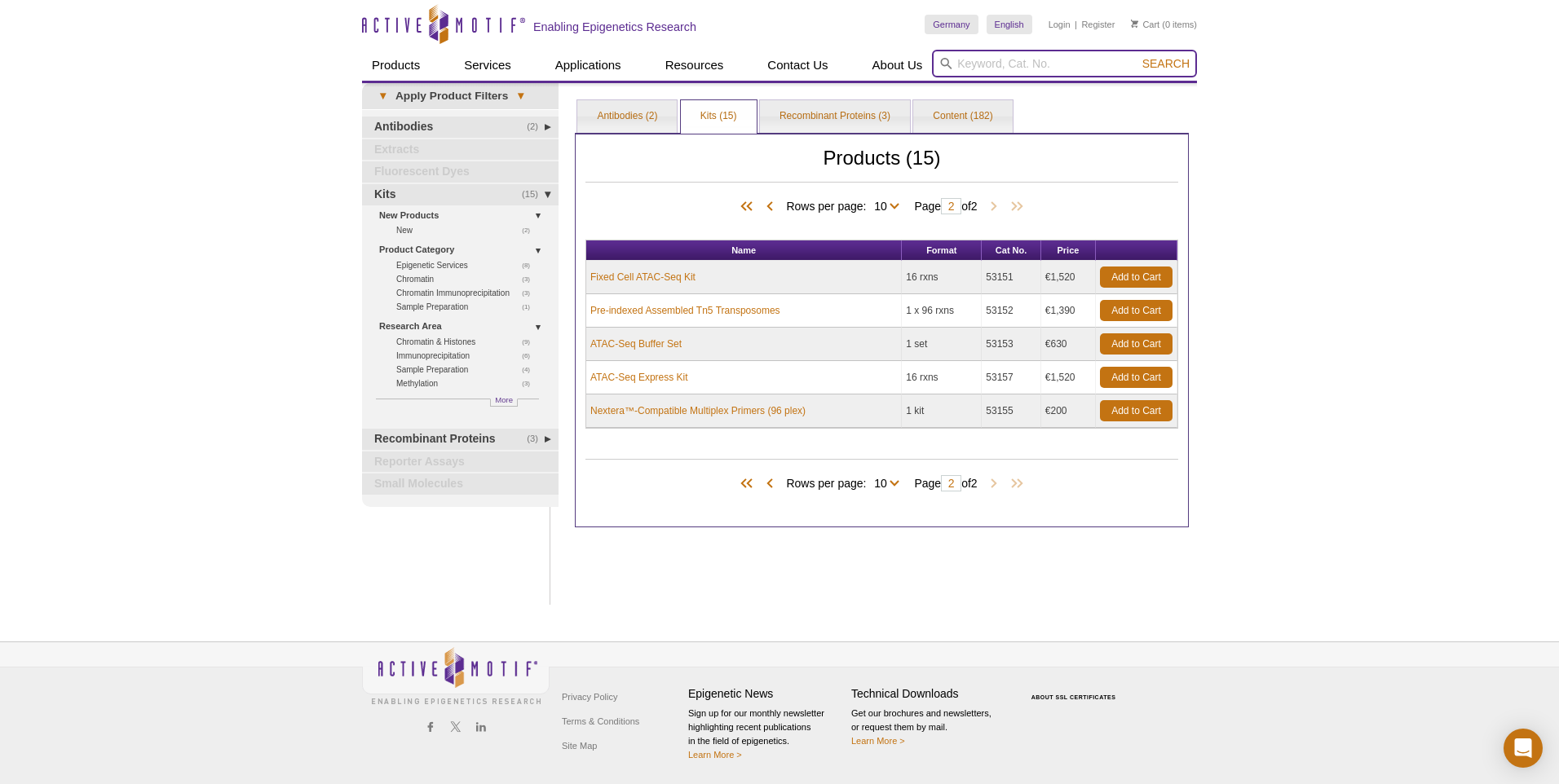
click at [992, 59] on input "search" at bounding box center [1065, 63] width 265 height 27
click at [640, 112] on link "Antibodies (2)" at bounding box center [627, 116] width 100 height 32
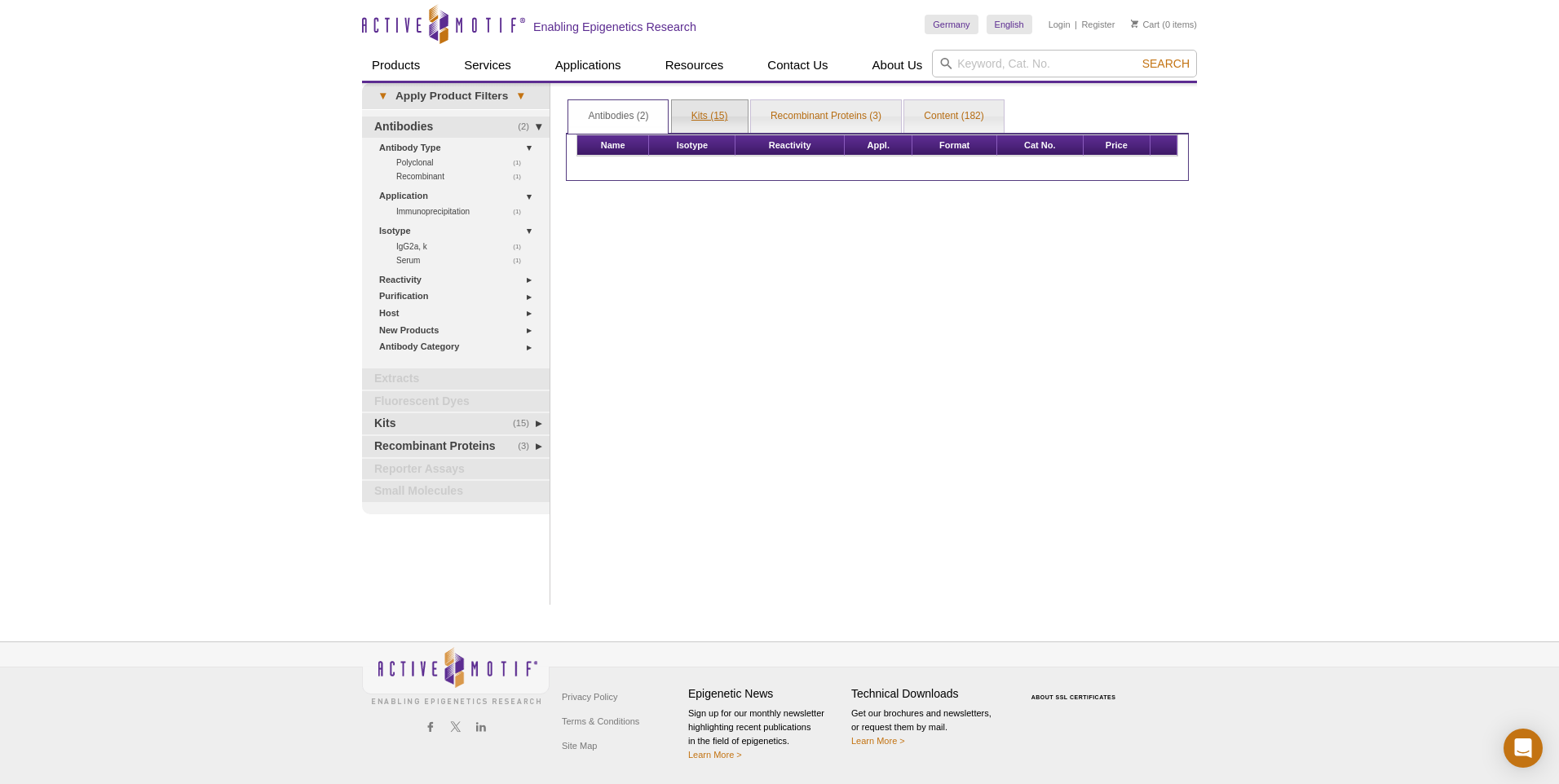
click at [713, 113] on link "Kits (15)" at bounding box center [710, 116] width 76 height 32
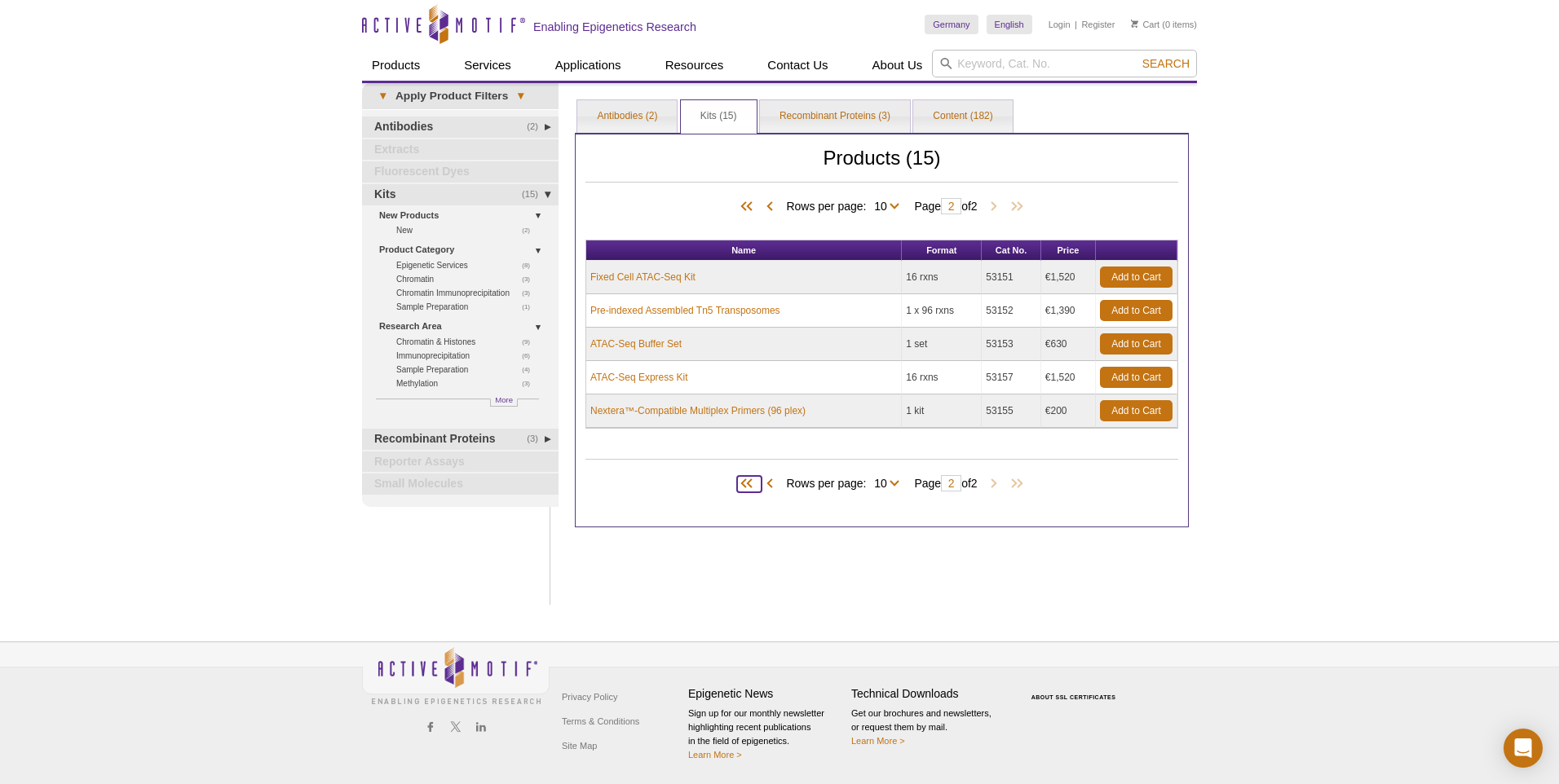
click at [752, 478] on span at bounding box center [749, 484] width 24 height 17
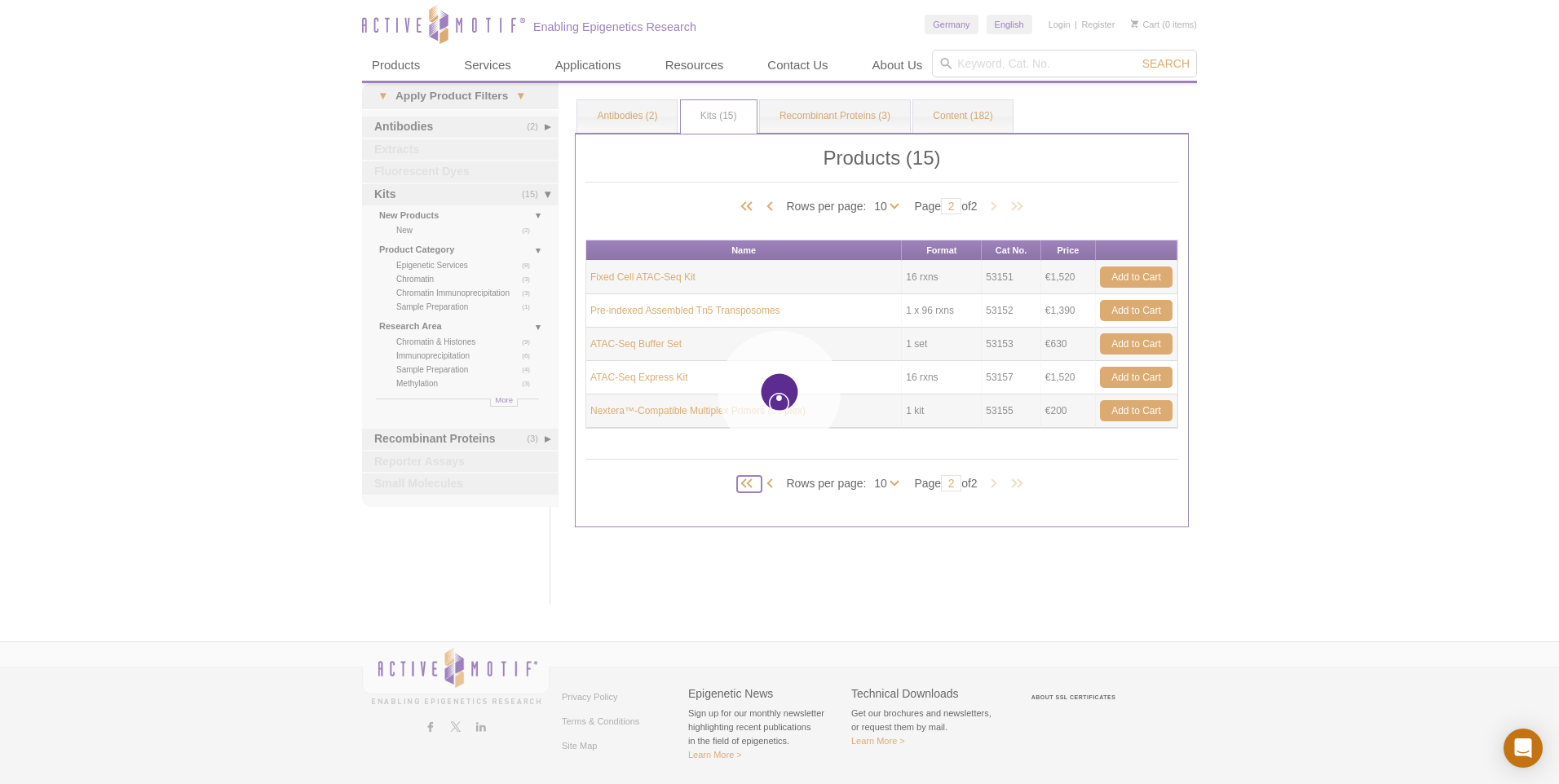
type input "1"
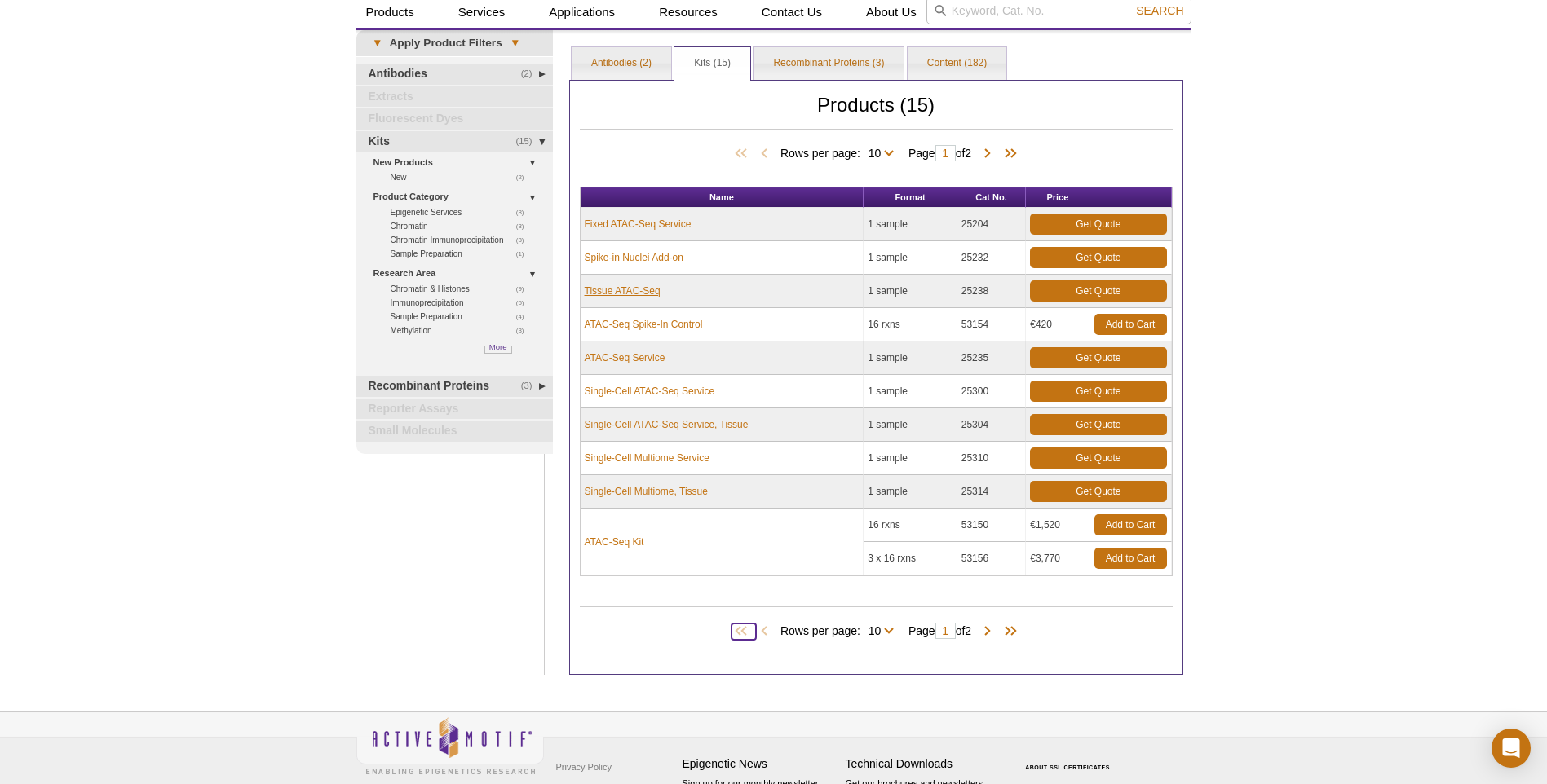
scroll to position [81, 0]
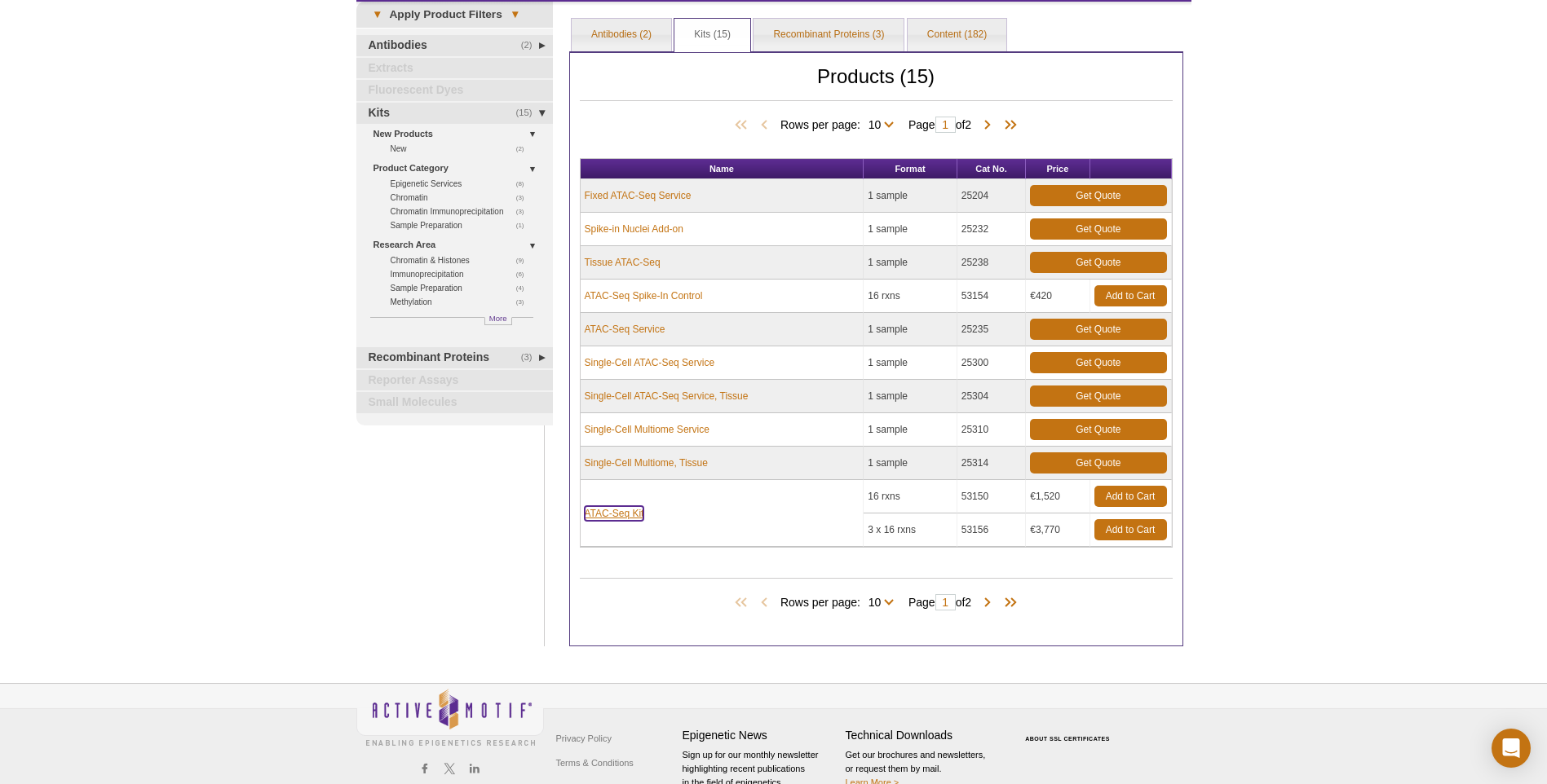
click at [627, 518] on link "ATAC-Seq Kit" at bounding box center [615, 513] width 60 height 15
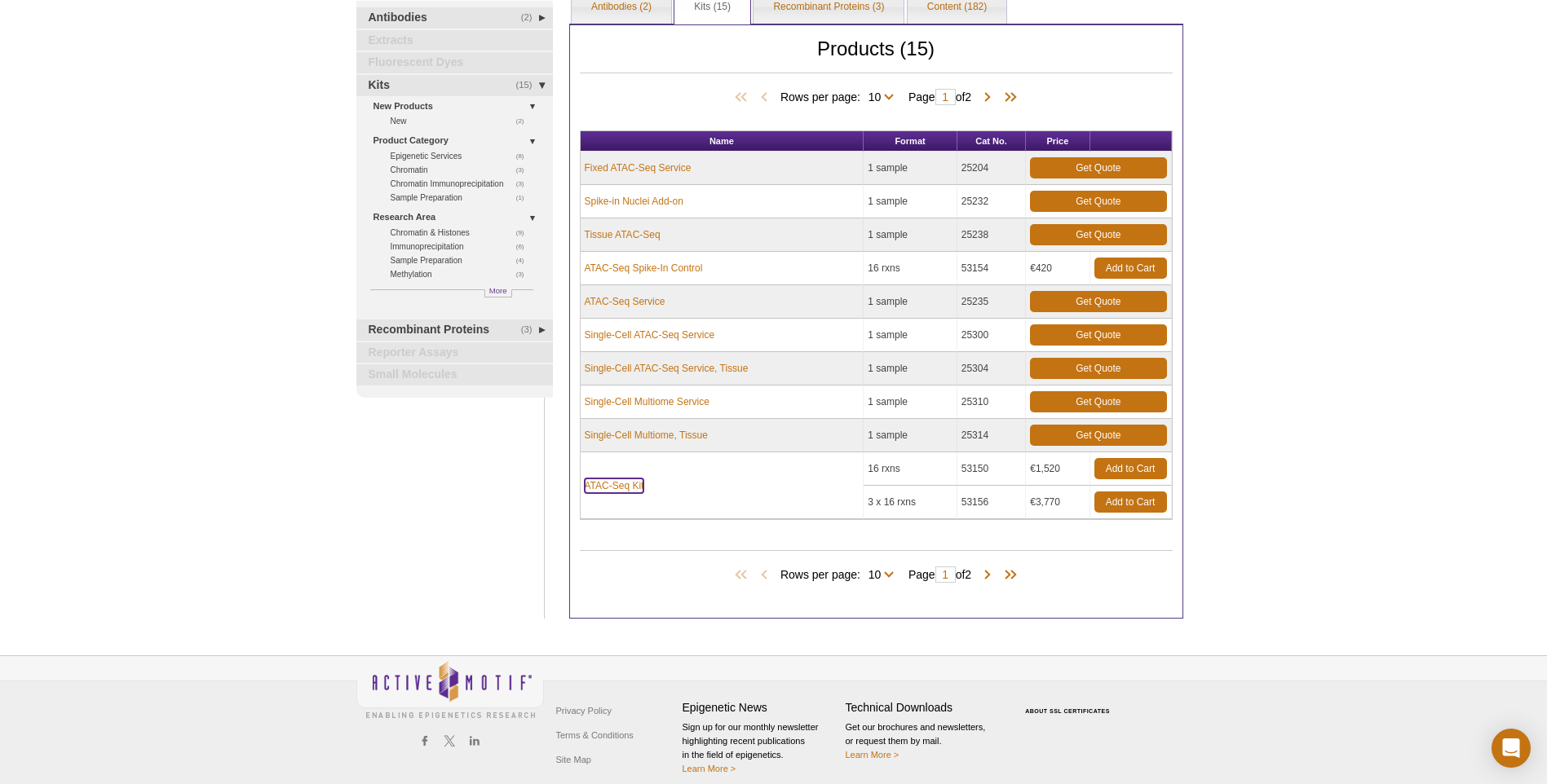
scroll to position [124, 0]
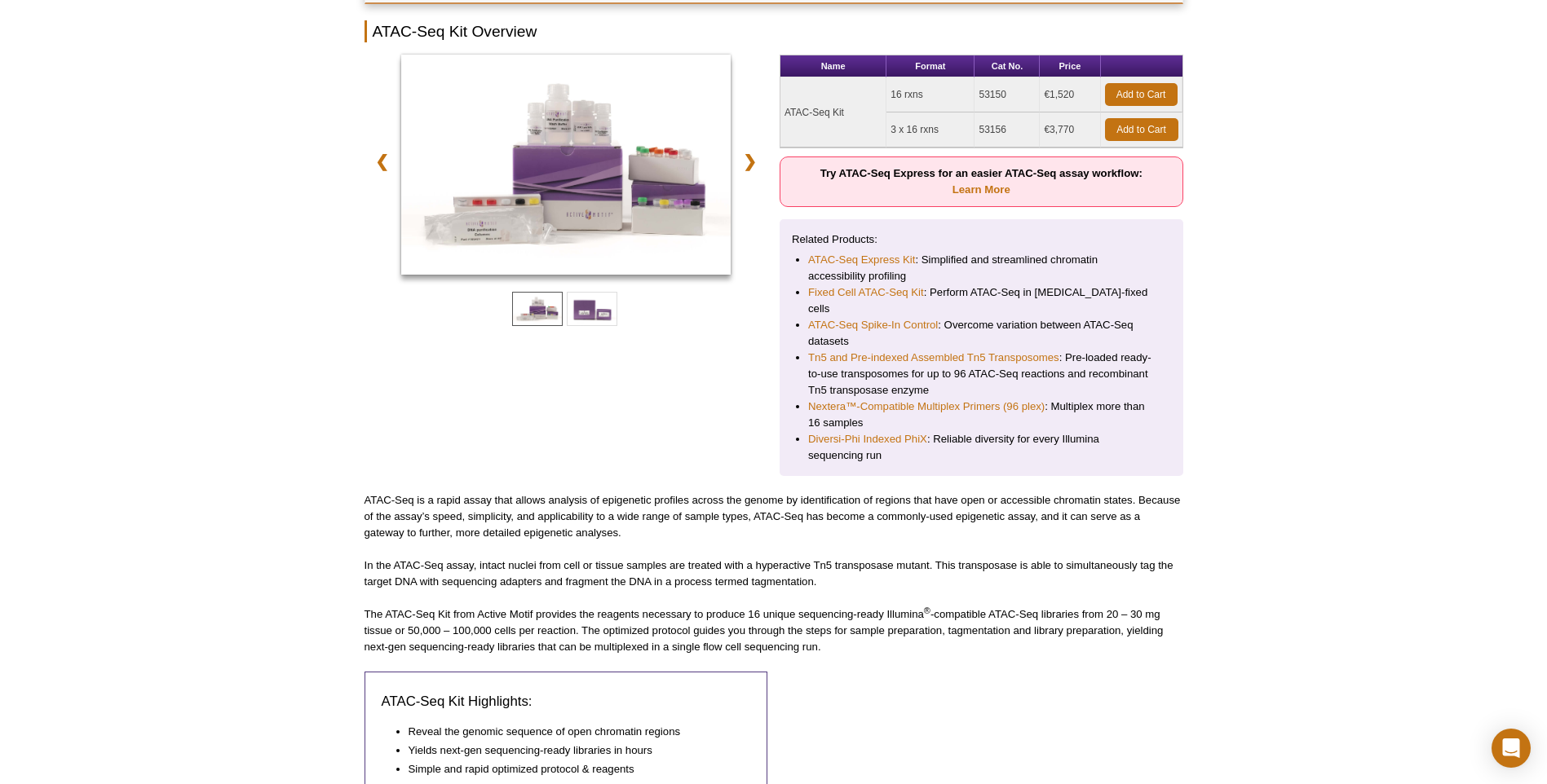
scroll to position [66, 0]
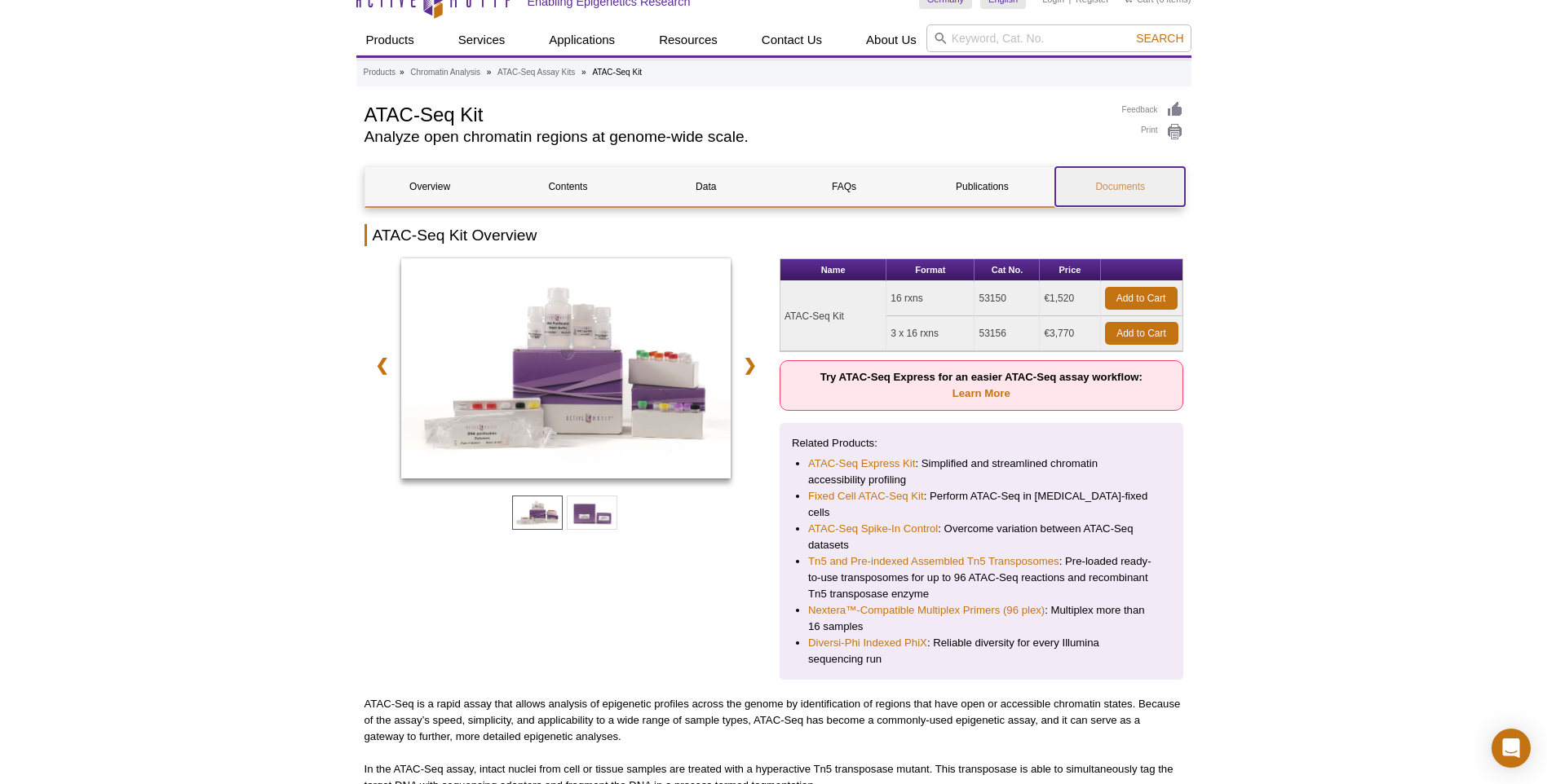
click at [1116, 180] on link "Documents" at bounding box center [1120, 186] width 130 height 39
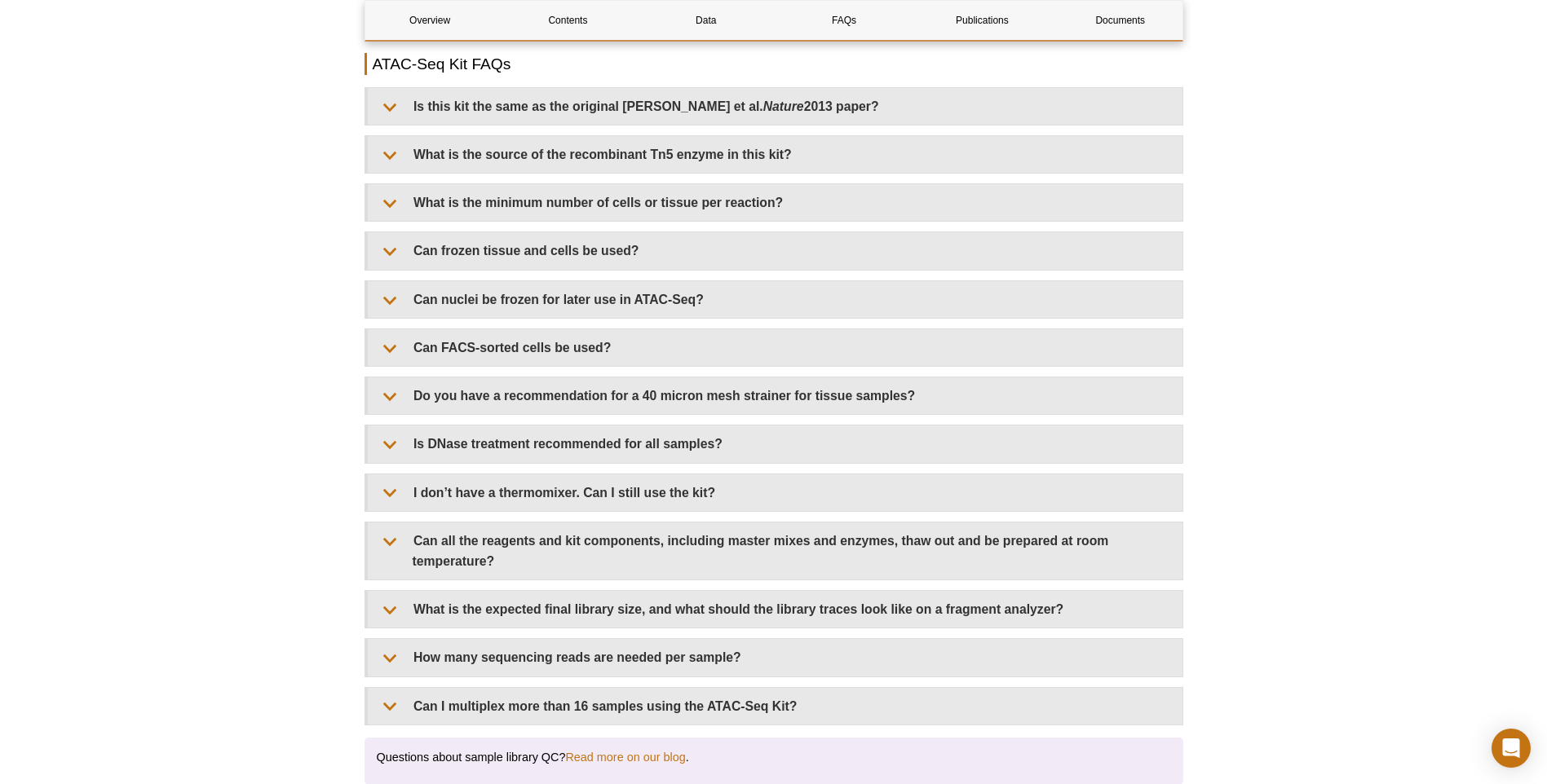
scroll to position [2918, 0]
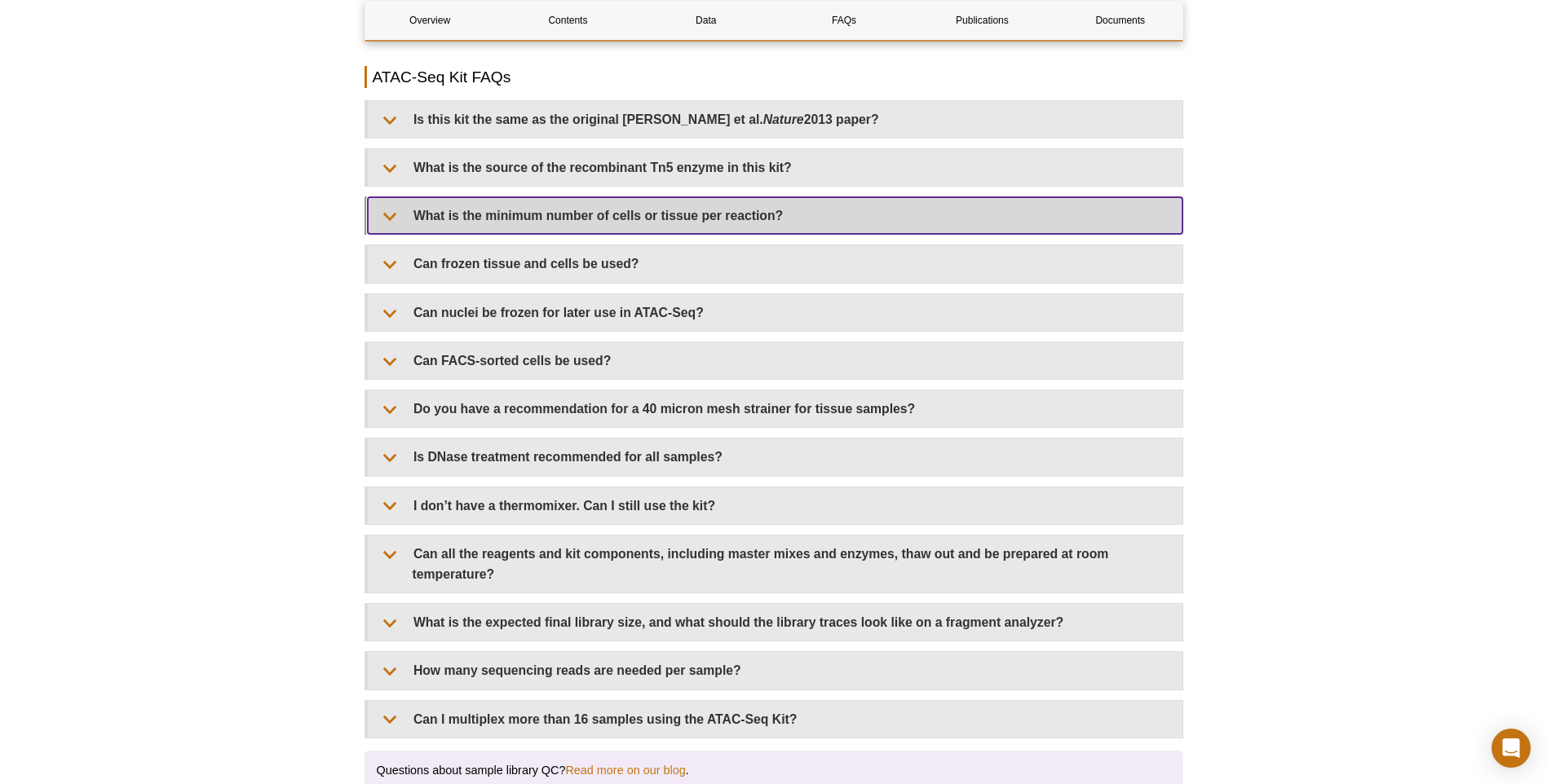
click at [639, 213] on summary "What is the minimum number of cells or tissue per reaction?" at bounding box center [775, 216] width 814 height 37
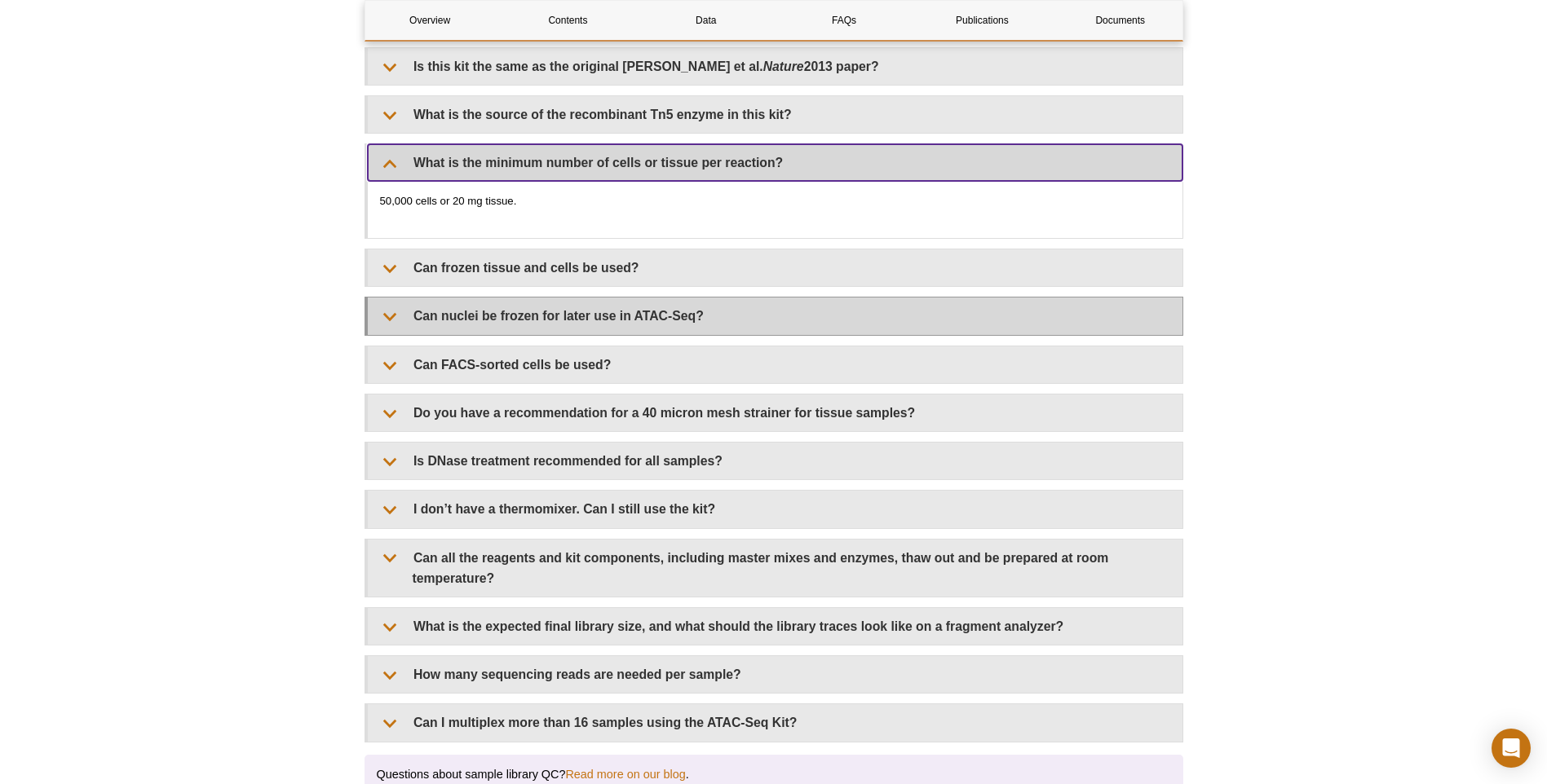
scroll to position [3001, 0]
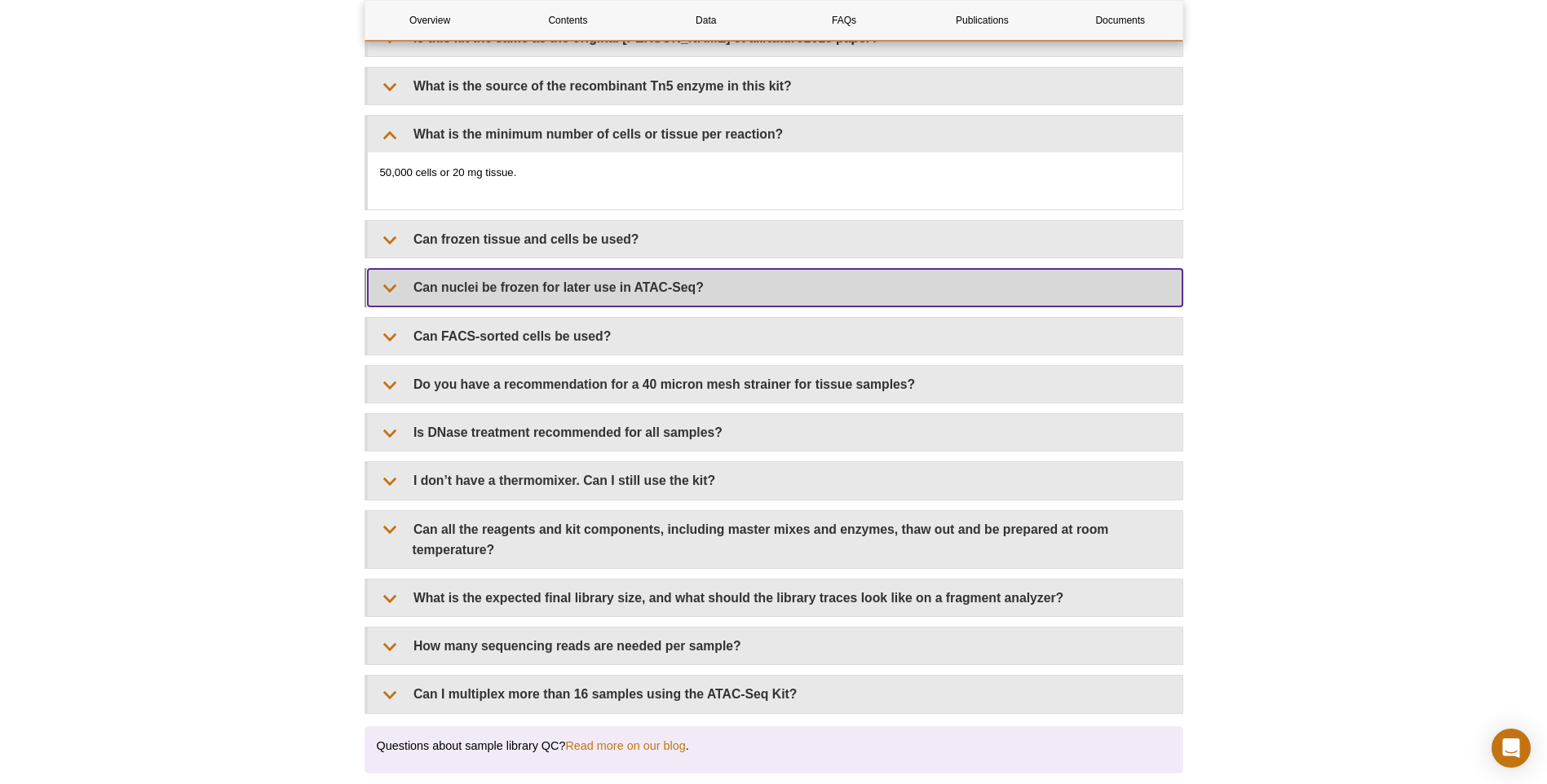
click at [642, 269] on summary "Can nuclei be frozen for later use in ATAC-Seq?" at bounding box center [775, 287] width 814 height 37
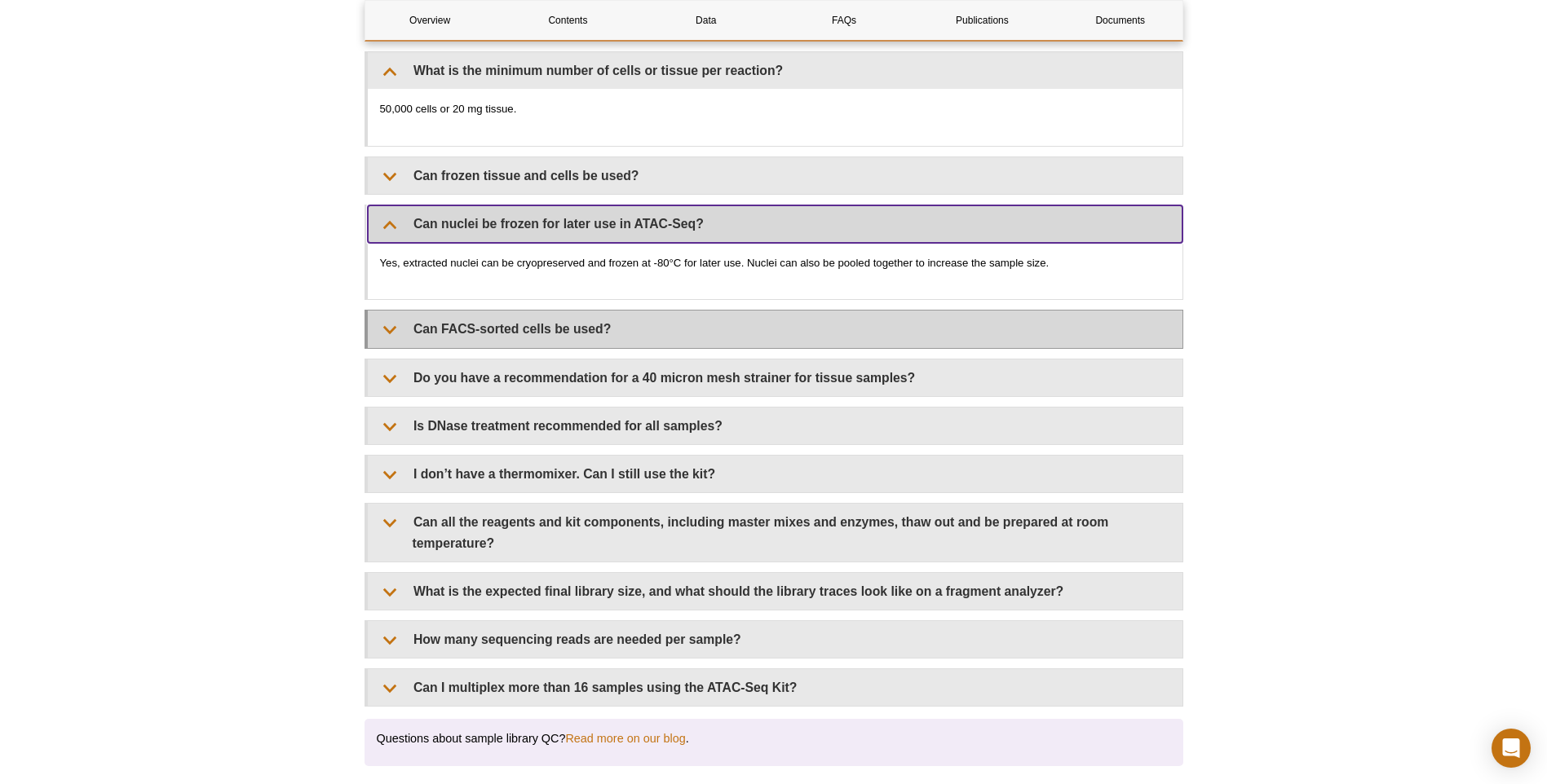
scroll to position [3082, 0]
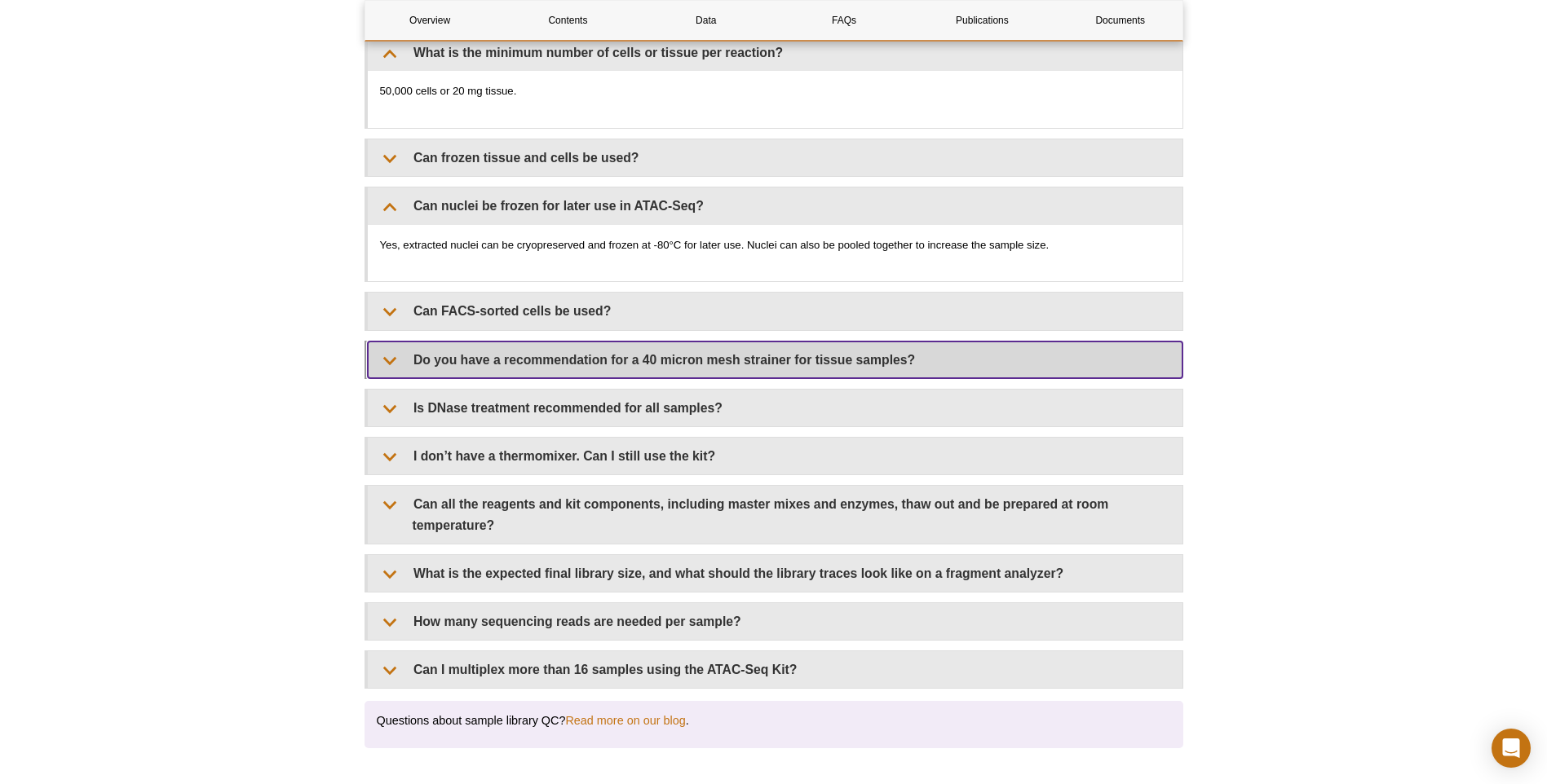
click at [679, 341] on summary "Do you have a recommendation for a 40 micron mesh strainer for tissue samples?" at bounding box center [775, 360] width 814 height 37
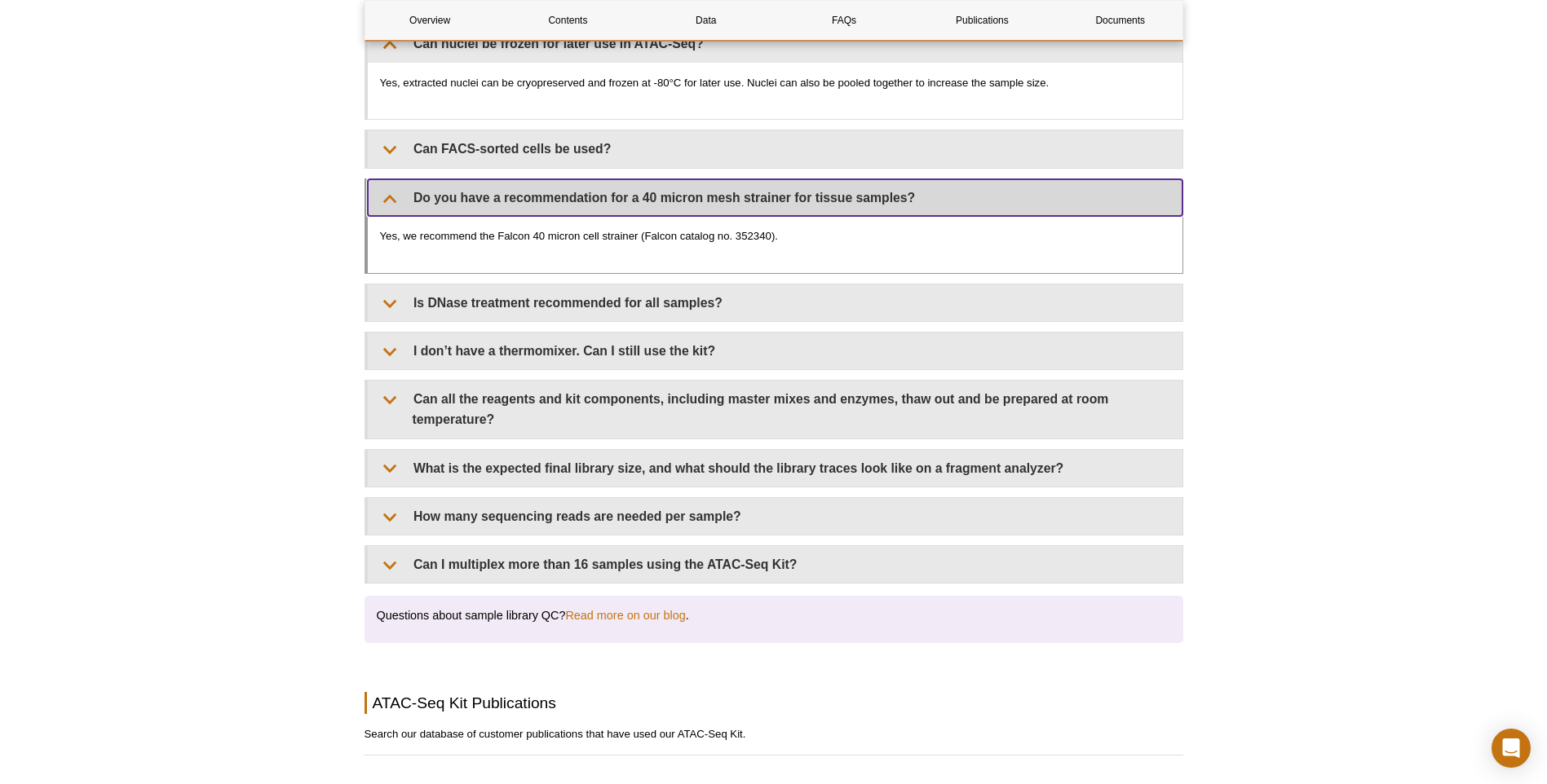
scroll to position [3245, 0]
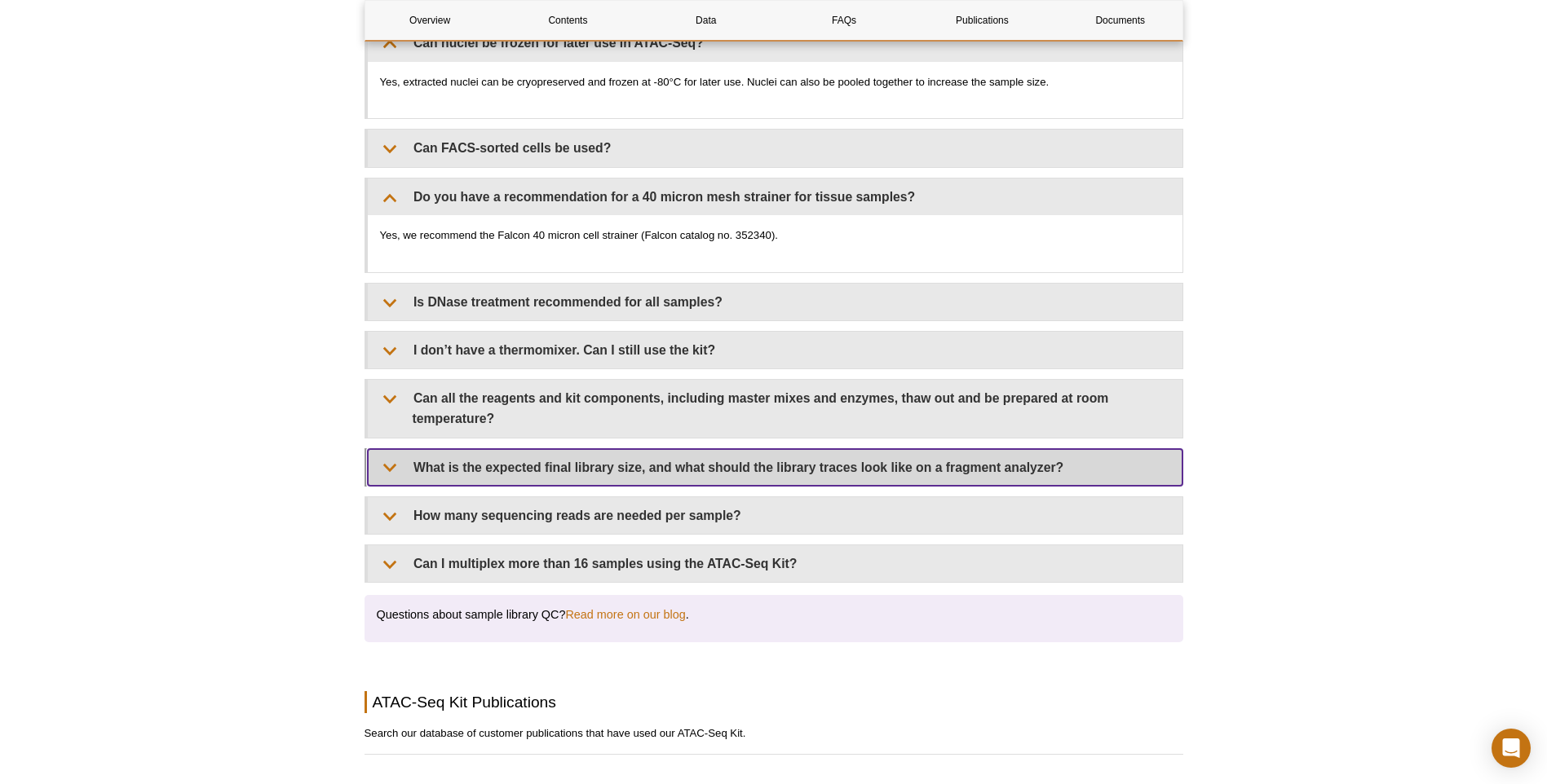
click at [744, 453] on summary "What is the expected final library size, and what should the library traces loo…" at bounding box center [775, 468] width 814 height 37
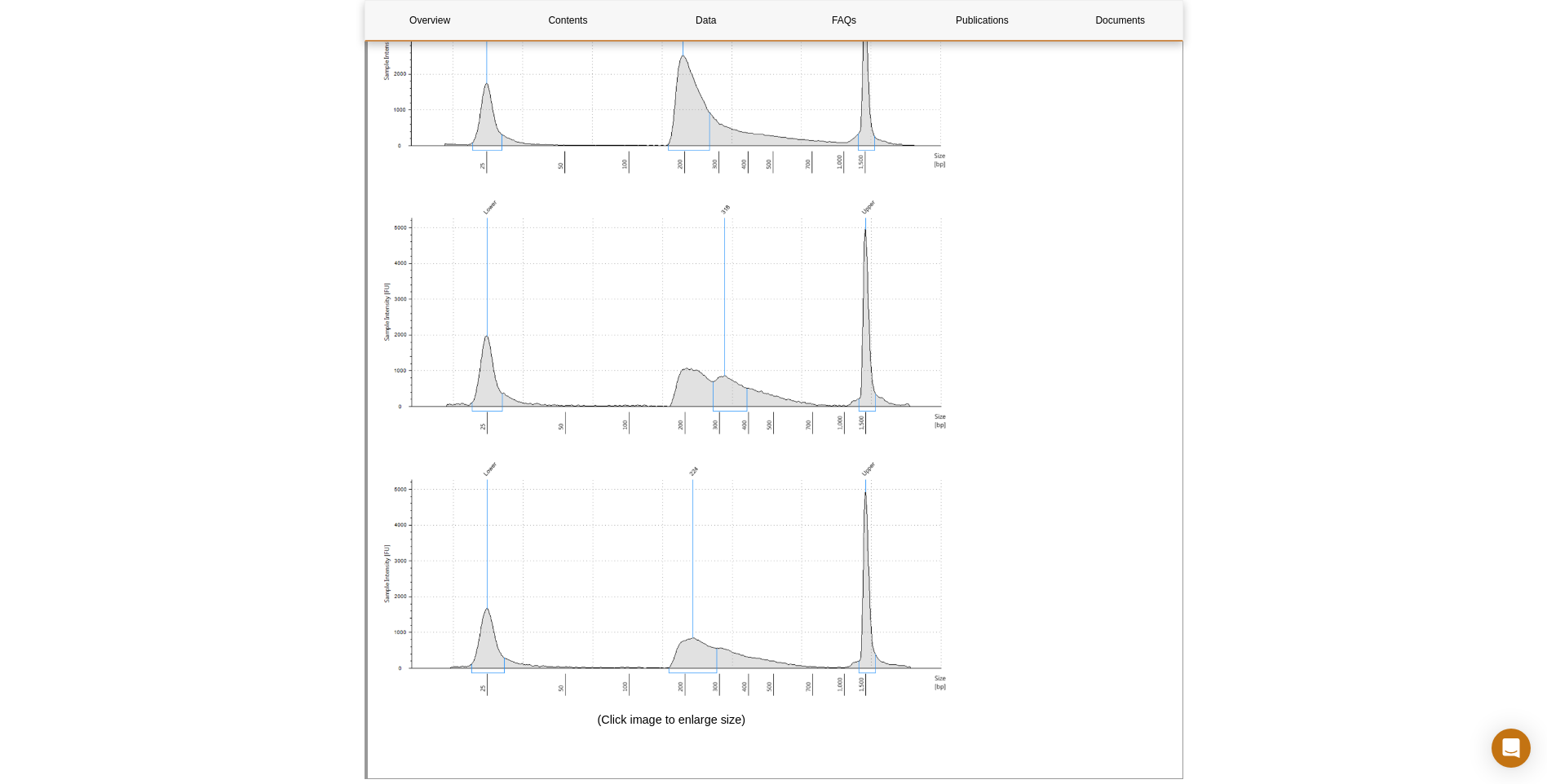
scroll to position [4305, 0]
